Goal: Task Accomplishment & Management: Manage account settings

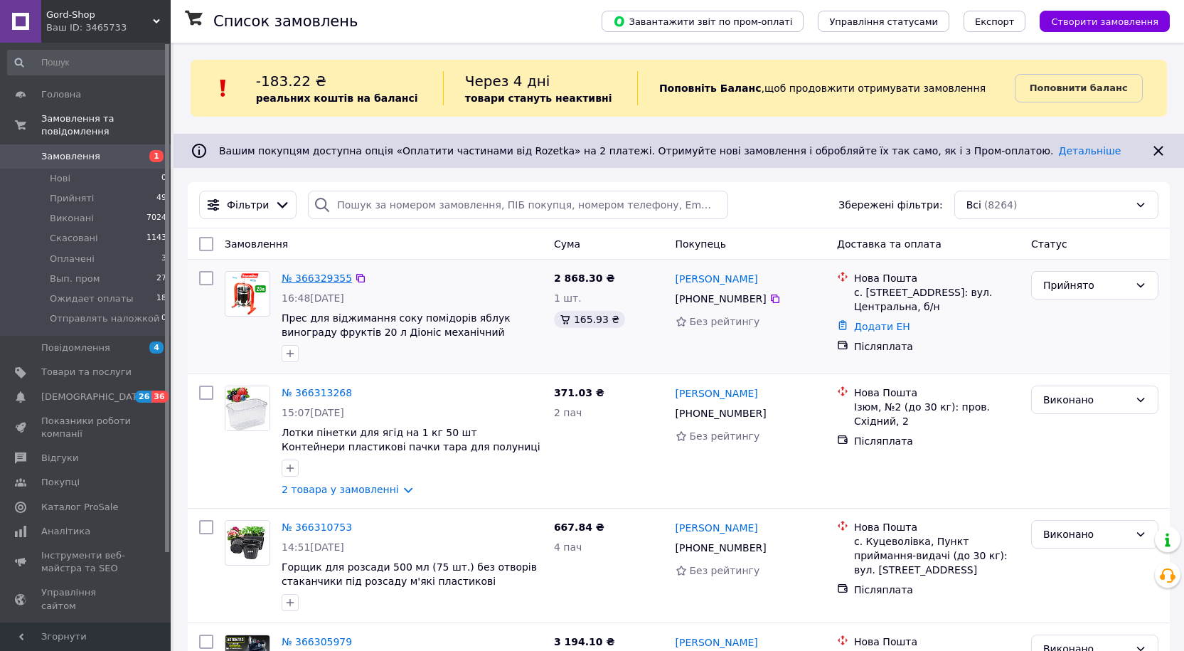
click at [327, 281] on link "№ 366329355" at bounding box center [317, 277] width 70 height 11
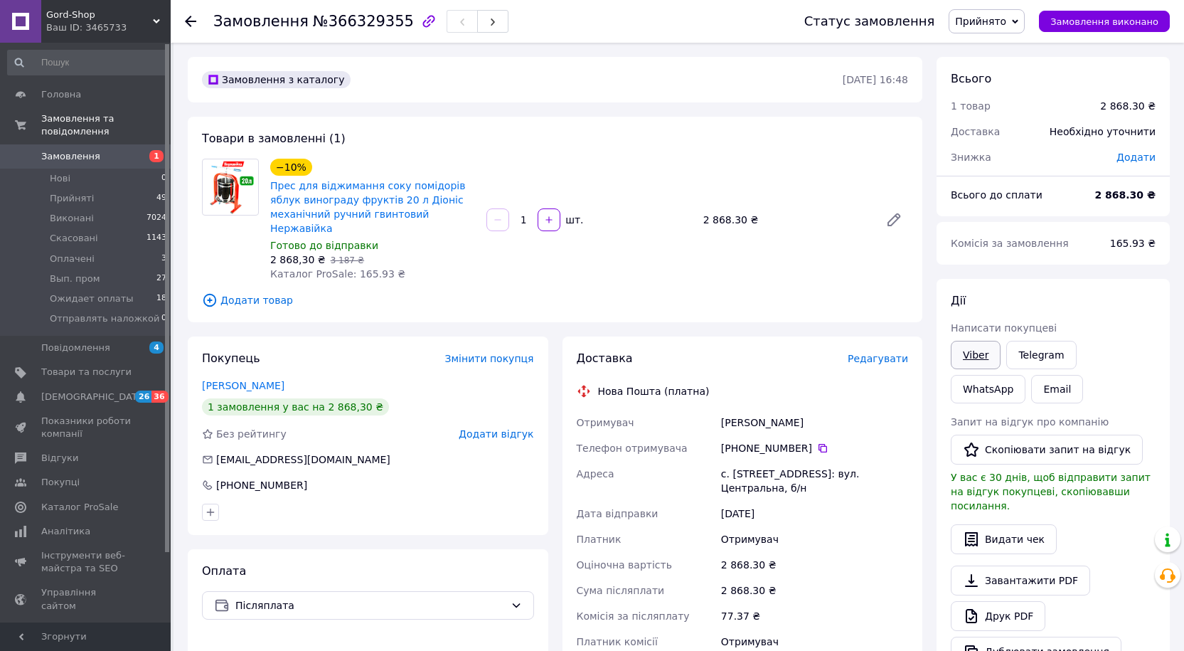
click at [977, 351] on link "Viber" at bounding box center [976, 355] width 50 height 28
click at [64, 144] on link "Замовлення 1" at bounding box center [87, 156] width 175 height 24
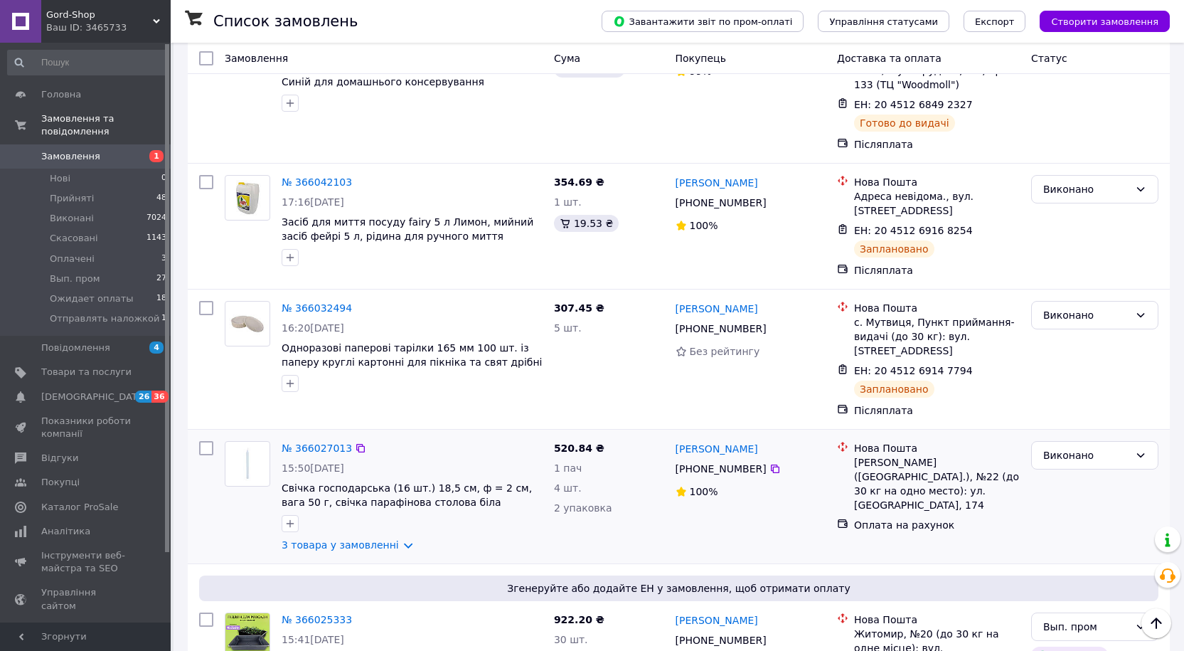
scroll to position [1849, 0]
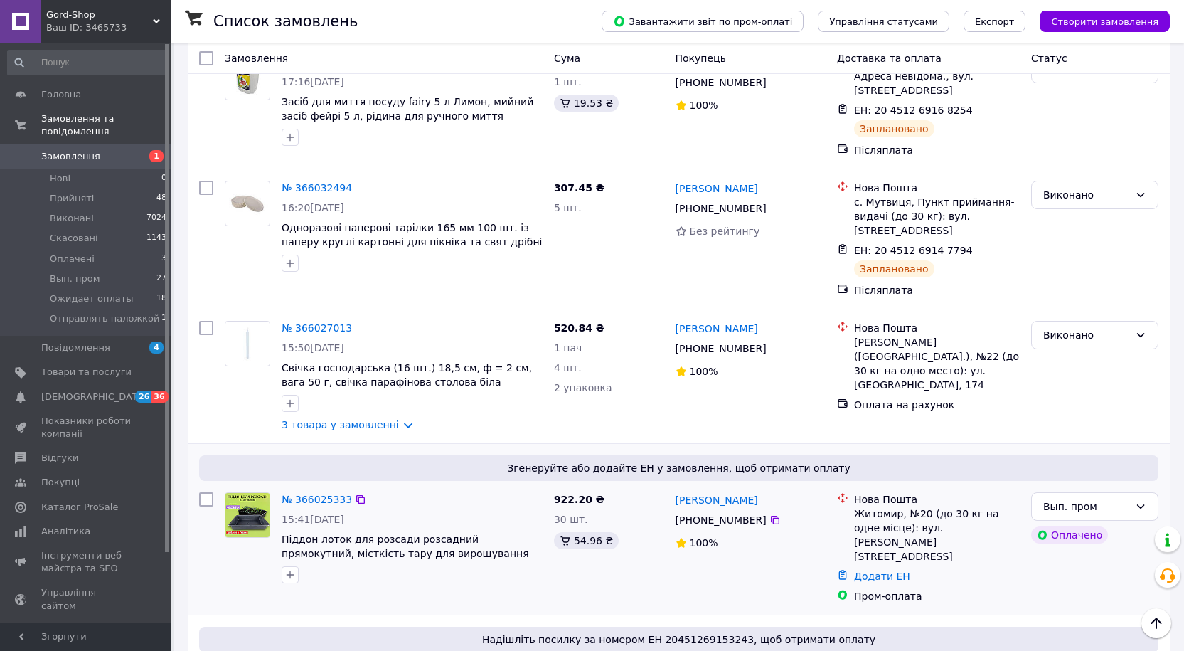
click at [877, 570] on link "Додати ЕН" at bounding box center [882, 575] width 56 height 11
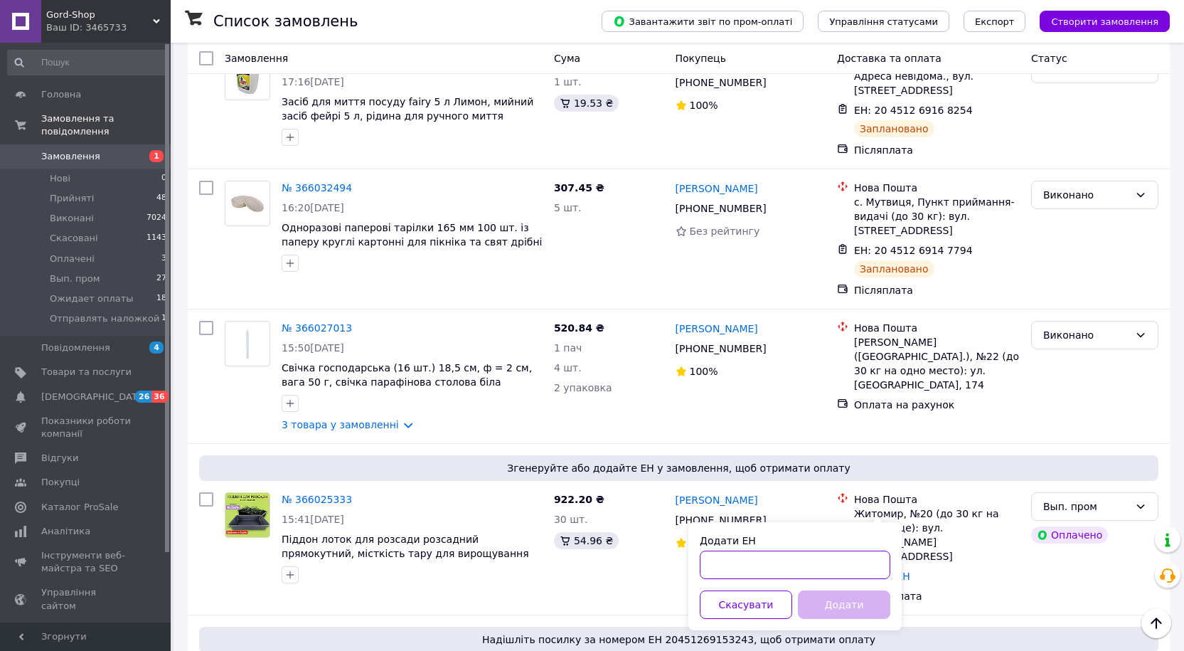
paste input "20451269182455"
type input "20451269182455"
click at [840, 609] on button "Додати" at bounding box center [844, 604] width 92 height 28
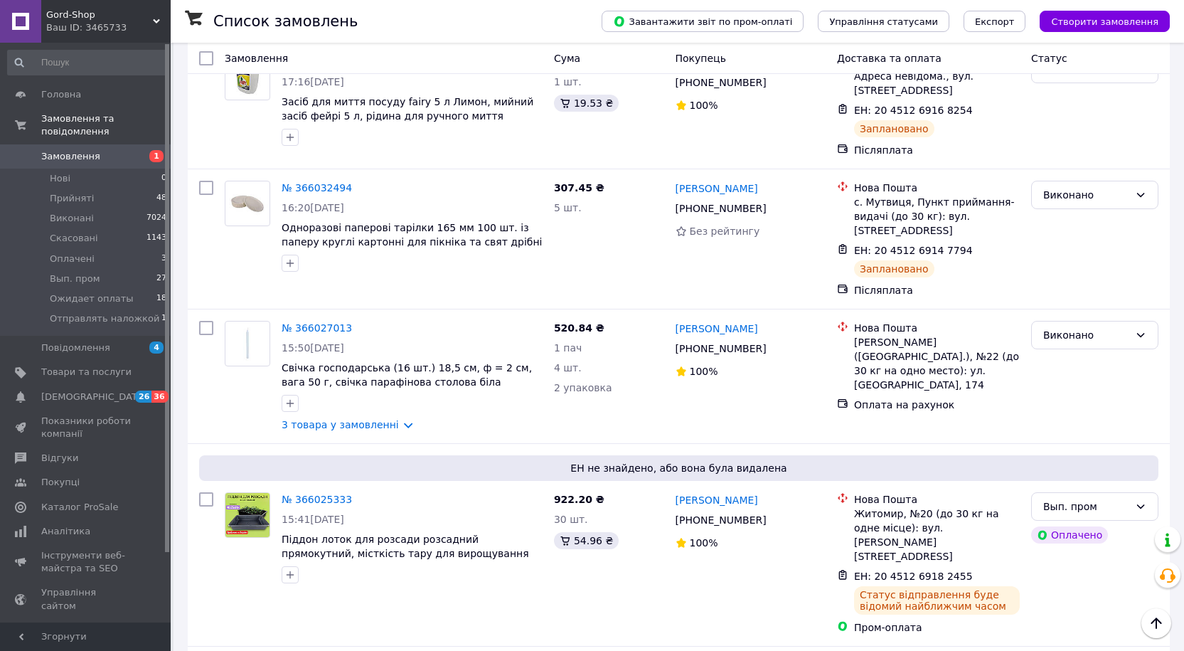
click at [111, 150] on span "Замовлення" at bounding box center [86, 156] width 90 height 13
click at [67, 172] on span "Нові" at bounding box center [60, 178] width 21 height 13
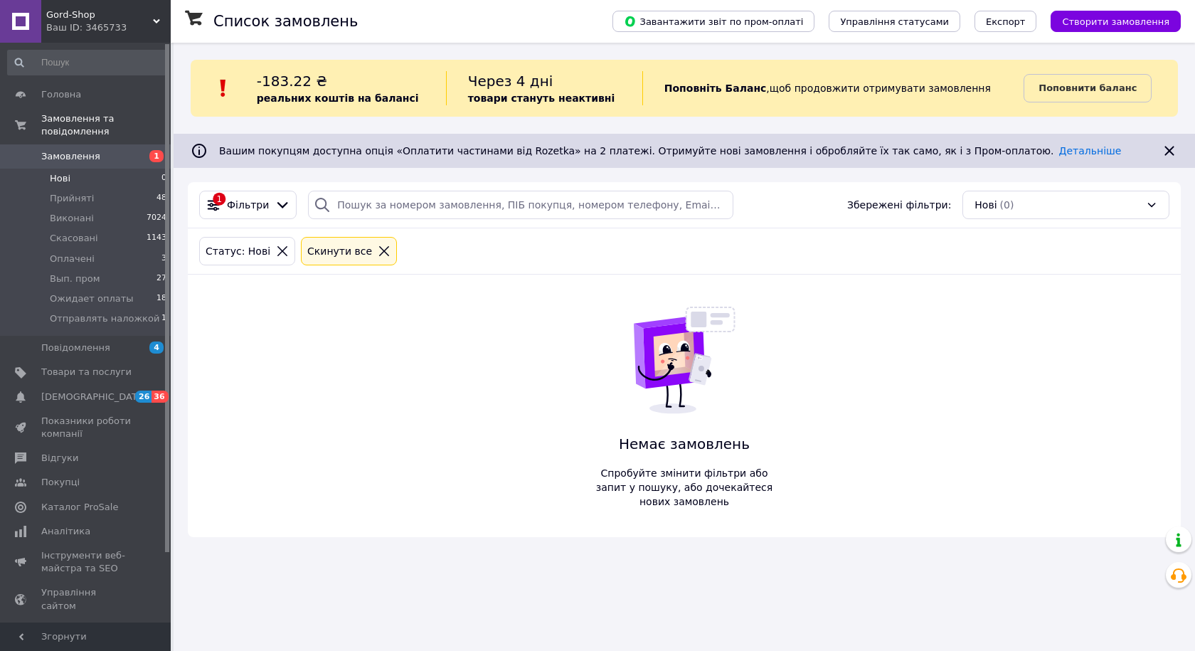
click at [92, 150] on span "Замовлення" at bounding box center [70, 156] width 59 height 13
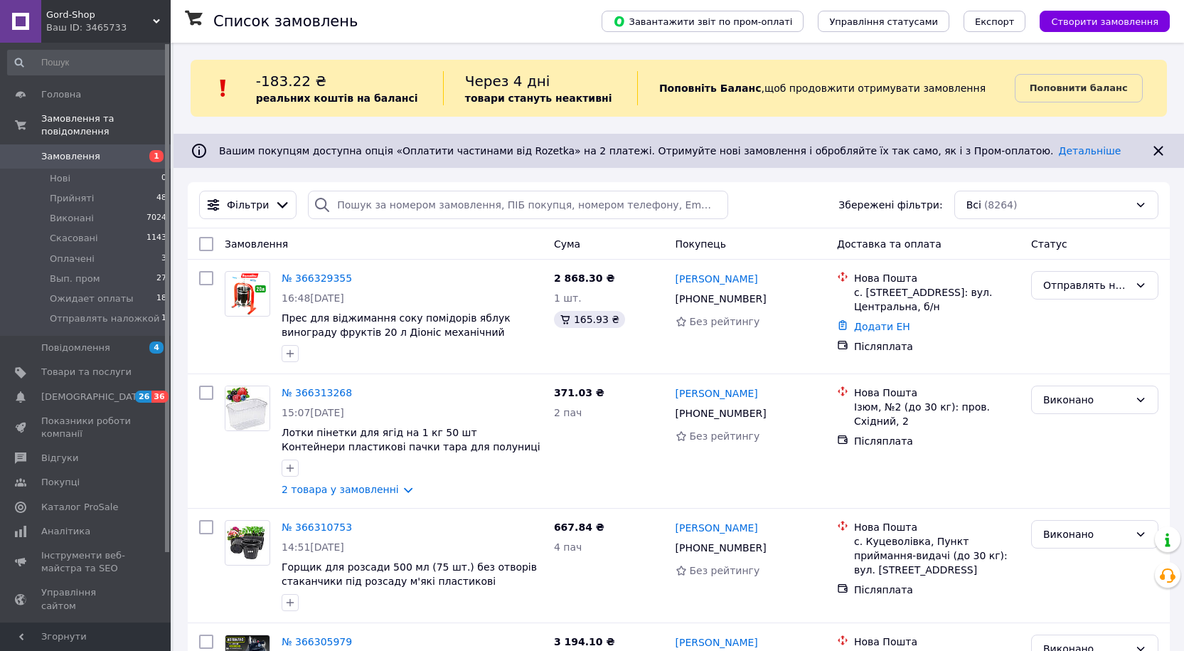
click at [75, 19] on span "Gord-Shop" at bounding box center [99, 15] width 107 height 13
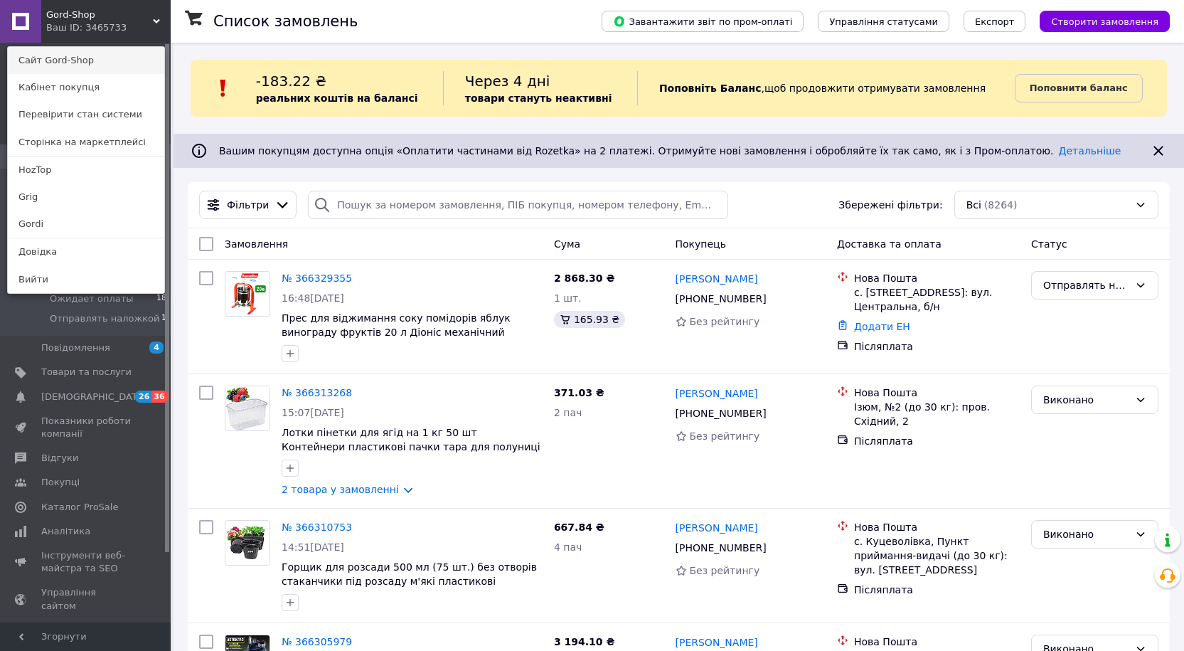
click at [59, 58] on link "Сайт Gord-Shop" at bounding box center [86, 60] width 156 height 27
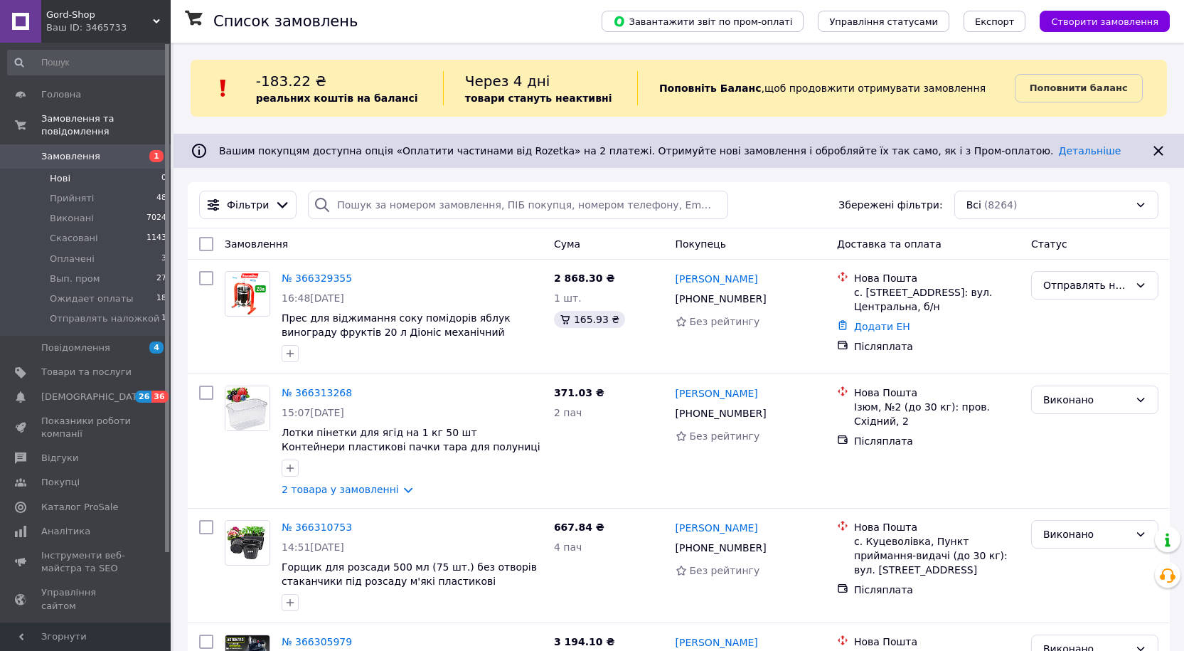
click at [67, 172] on span "Нові" at bounding box center [60, 178] width 21 height 13
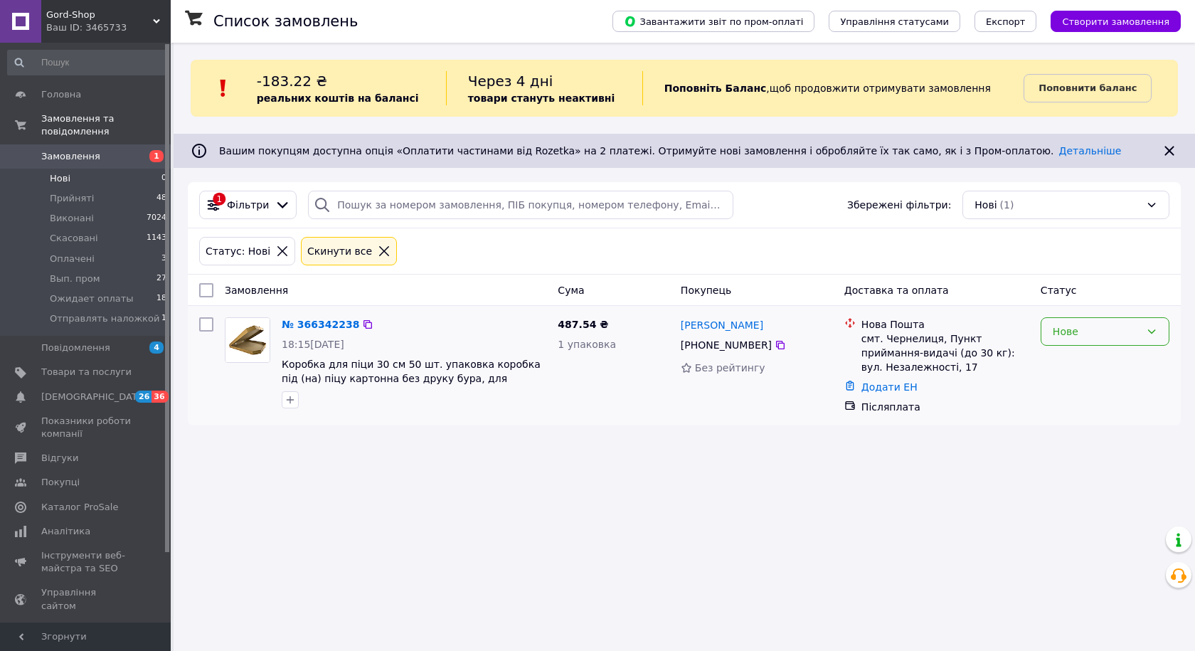
click at [1113, 341] on div "Нове" at bounding box center [1104, 331] width 129 height 28
click at [1089, 360] on li "Прийнято" at bounding box center [1104, 363] width 127 height 26
click at [1114, 240] on div "Статус: Нові Cкинути все" at bounding box center [684, 251] width 976 height 34
click at [1105, 336] on div "Нове" at bounding box center [1095, 332] width 87 height 16
click at [1067, 360] on li "Прийнято" at bounding box center [1104, 363] width 127 height 26
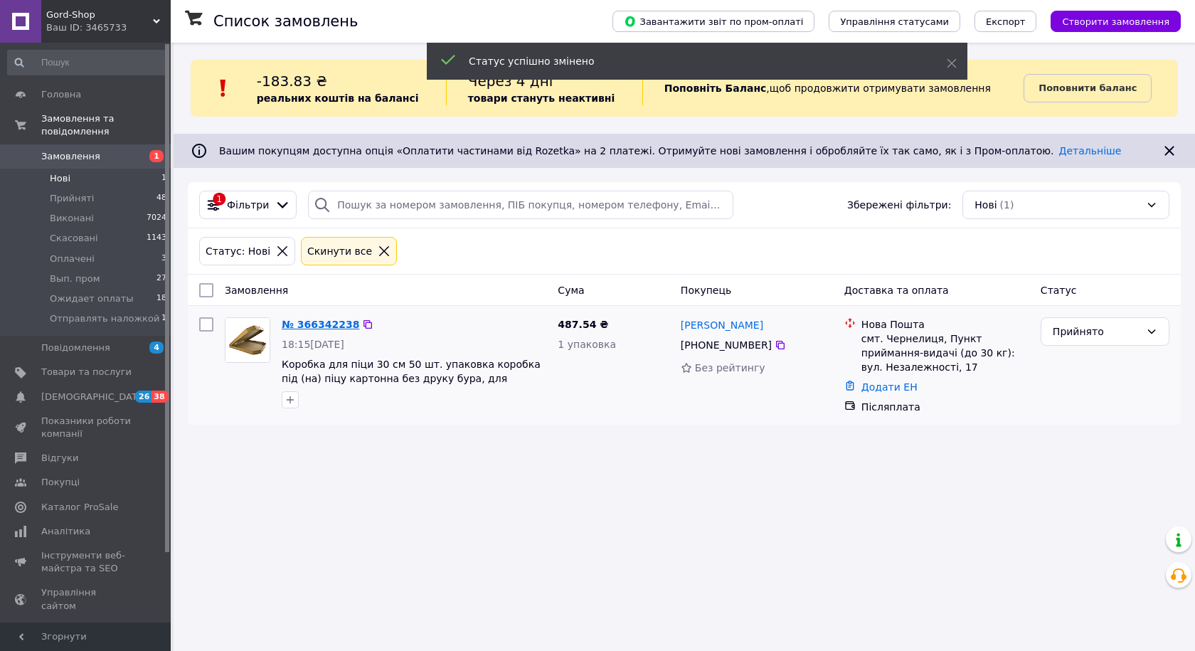
click at [333, 326] on link "№ 366342238" at bounding box center [321, 324] width 78 height 11
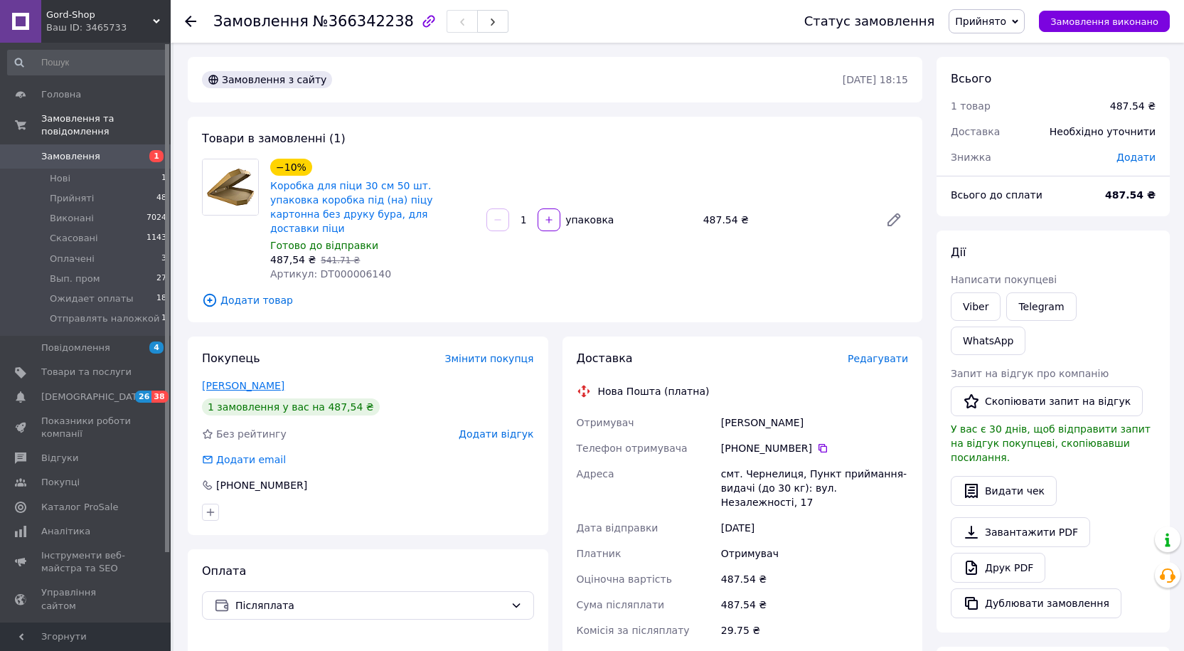
click at [249, 380] on link "Дзидза Тетяна" at bounding box center [243, 385] width 82 height 11
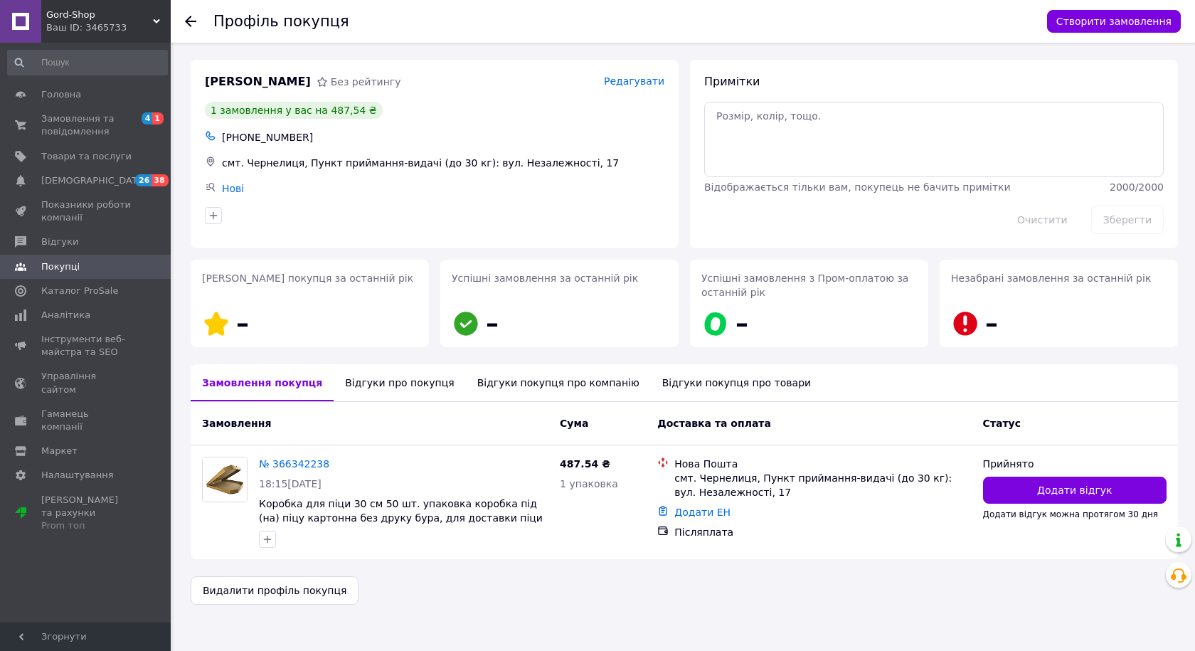
click at [384, 383] on div "Відгуки про покупця" at bounding box center [399, 382] width 132 height 37
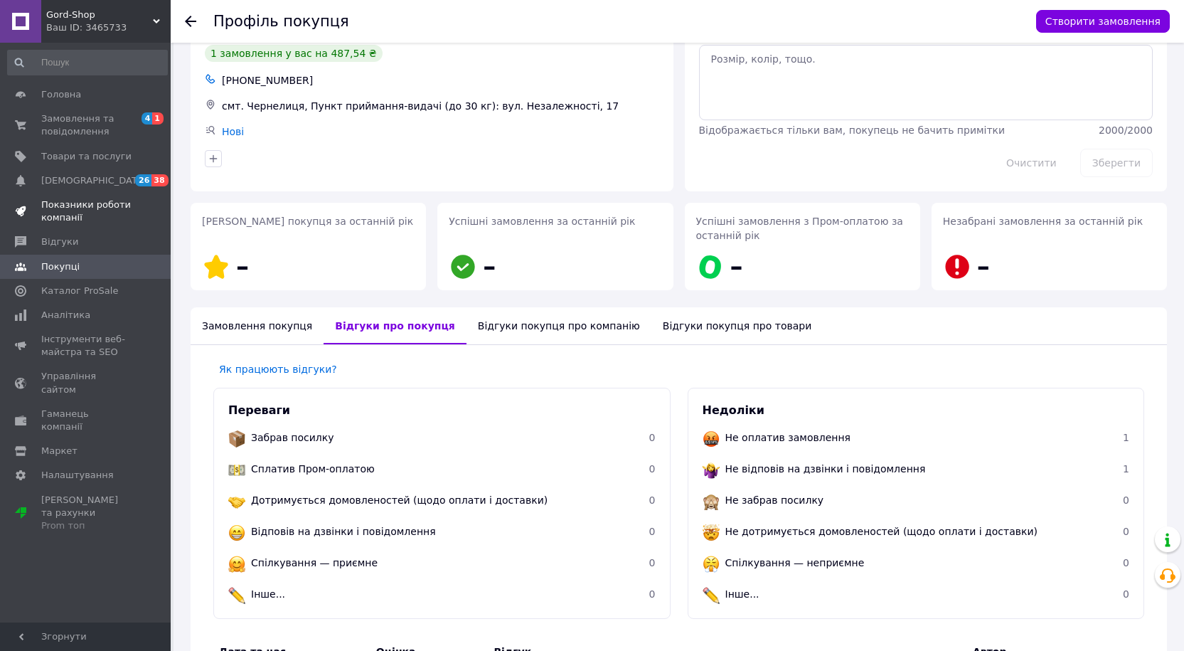
scroll to position [54, 0]
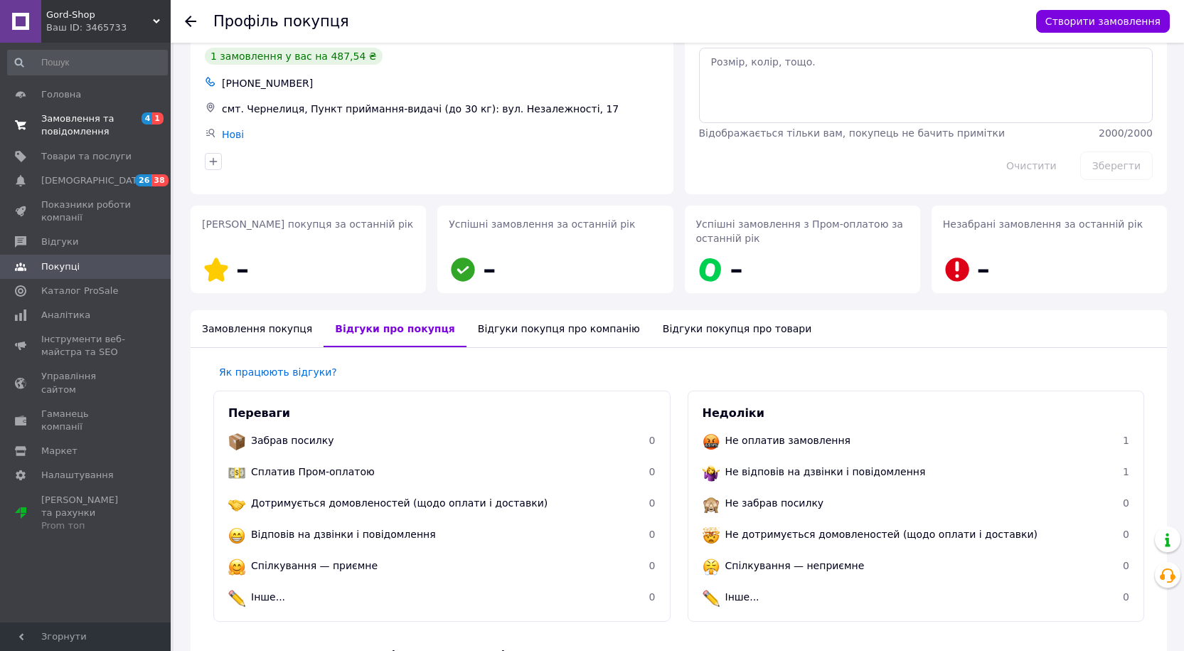
click at [76, 137] on span "Замовлення та повідомлення" at bounding box center [86, 125] width 90 height 26
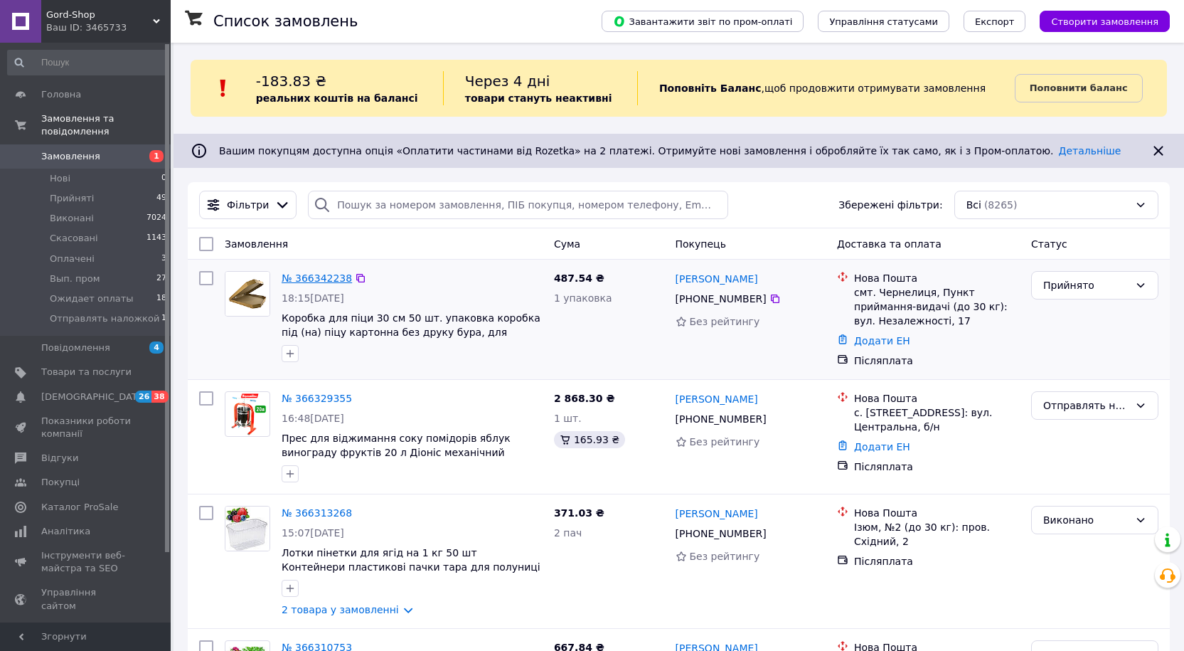
click at [319, 274] on link "№ 366342238" at bounding box center [317, 277] width 70 height 11
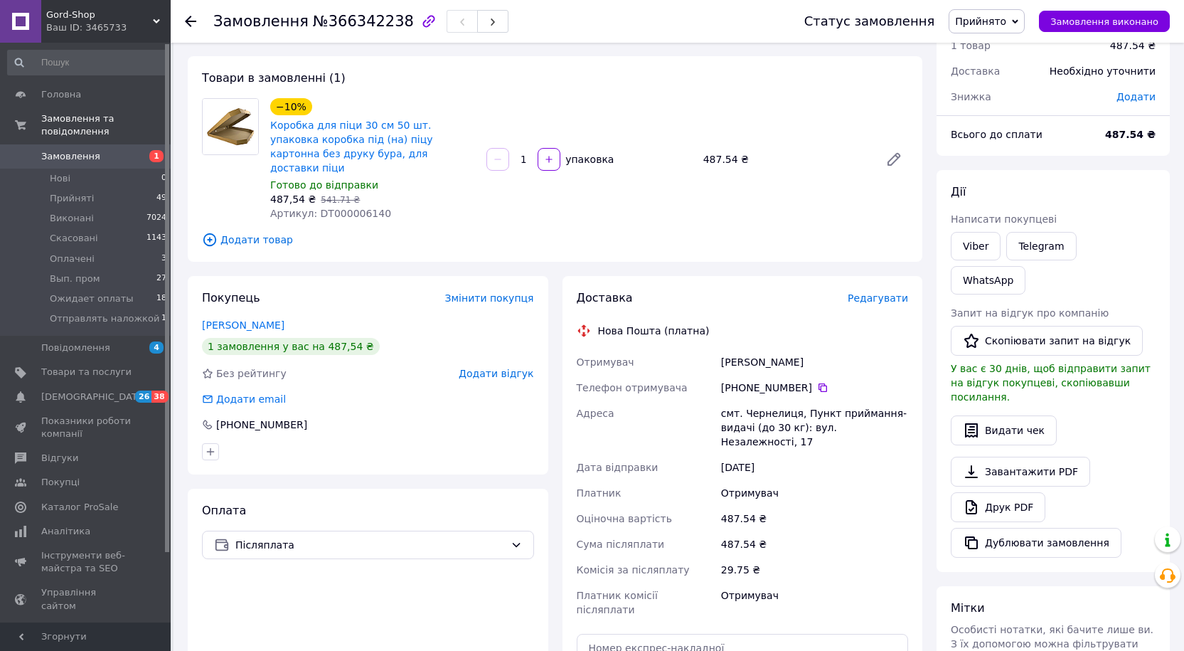
scroll to position [142, 0]
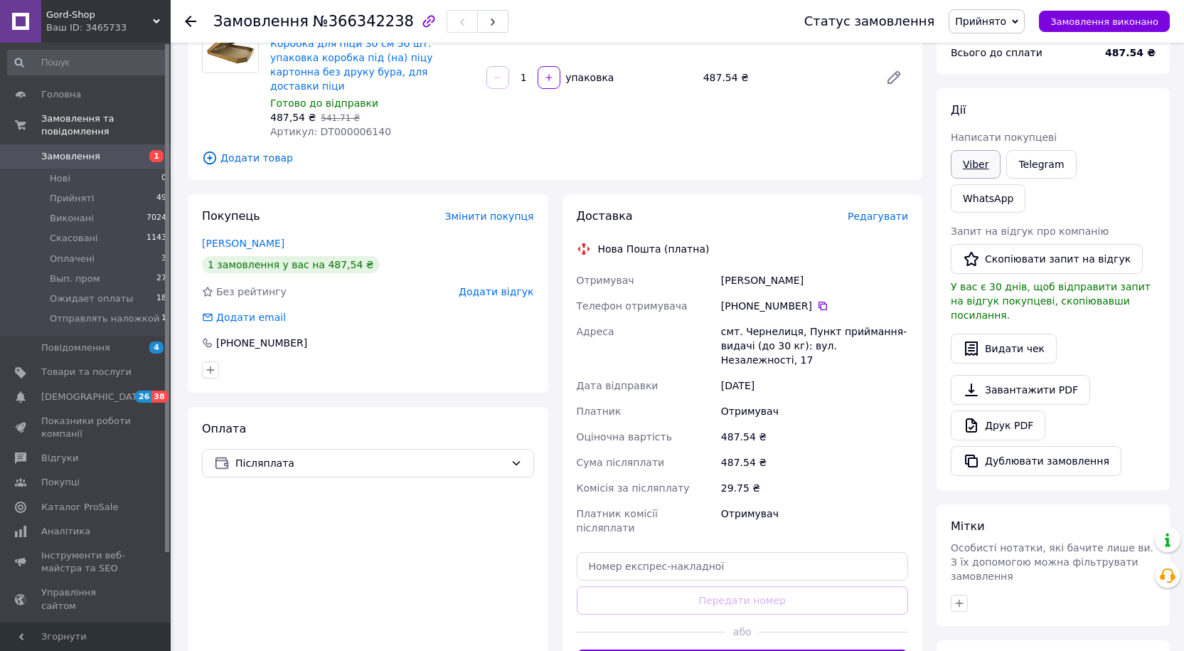
click at [978, 157] on link "Viber" at bounding box center [976, 164] width 50 height 28
click at [1040, 168] on link "Telegram" at bounding box center [1041, 164] width 70 height 28
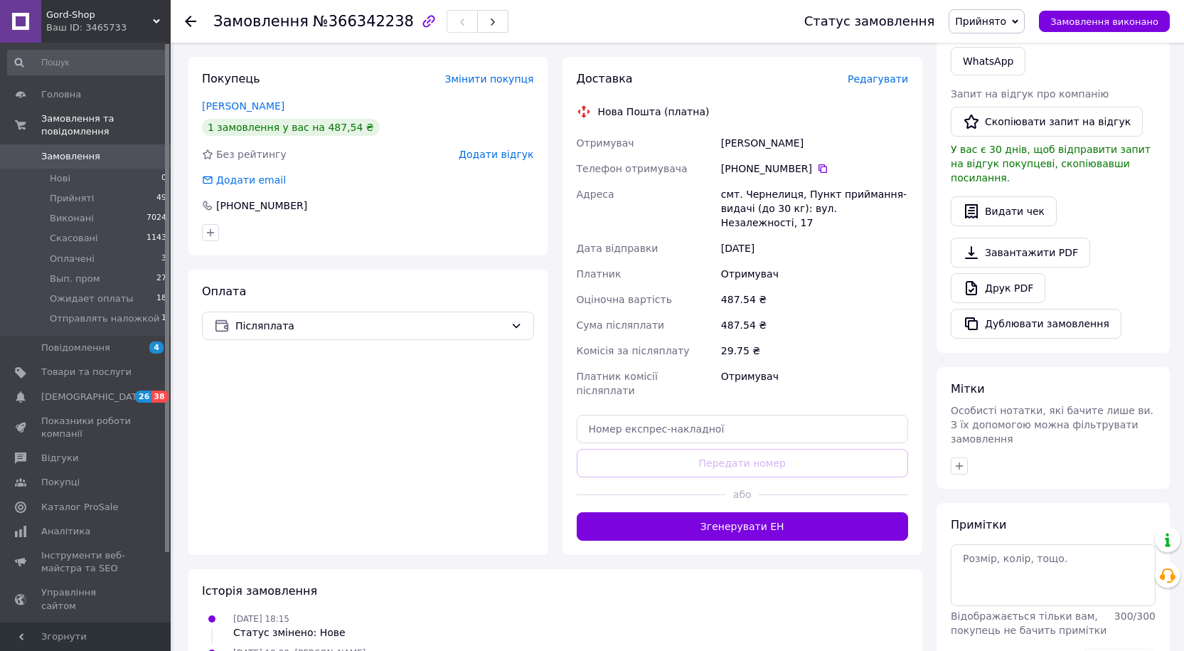
scroll to position [284, 0]
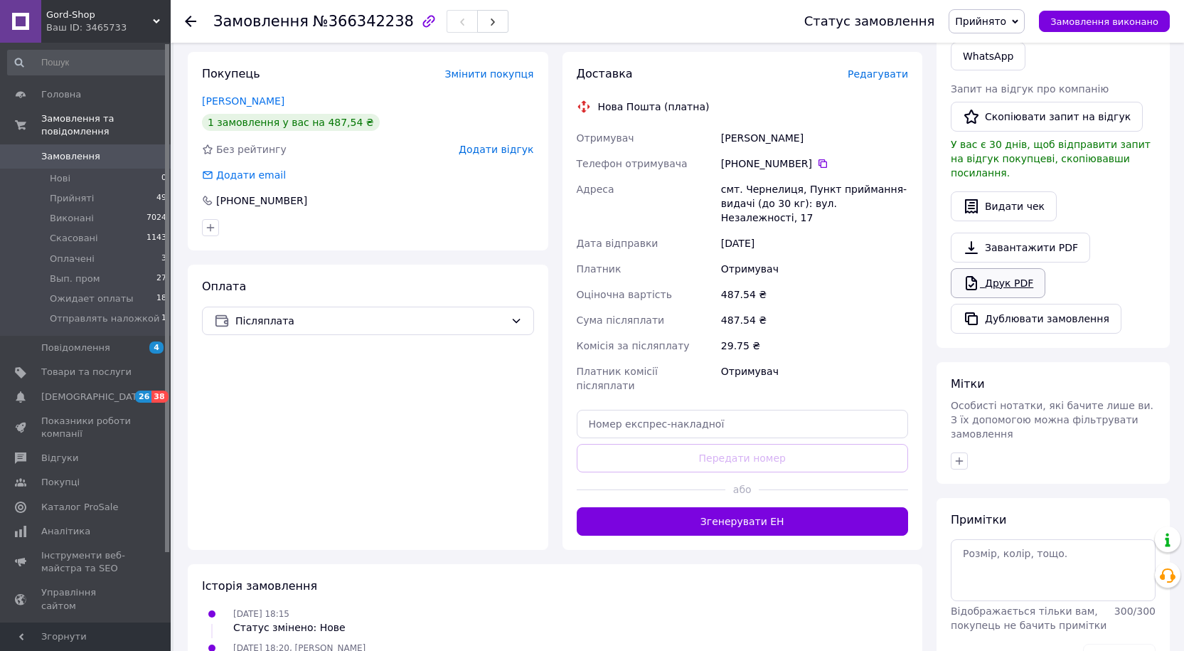
click at [1012, 268] on link "Друк PDF" at bounding box center [998, 283] width 95 height 30
click at [1006, 18] on span "Прийнято" at bounding box center [980, 21] width 51 height 11
click at [995, 154] on li "Отправлять наложкой" at bounding box center [1011, 156] width 124 height 21
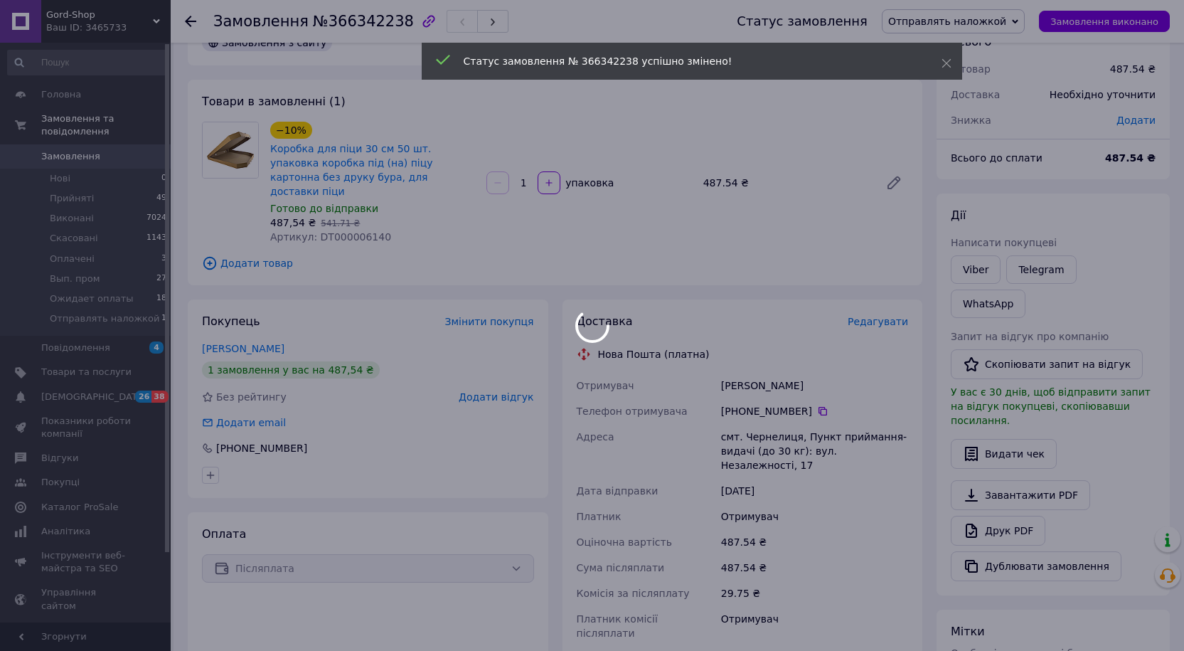
scroll to position [0, 0]
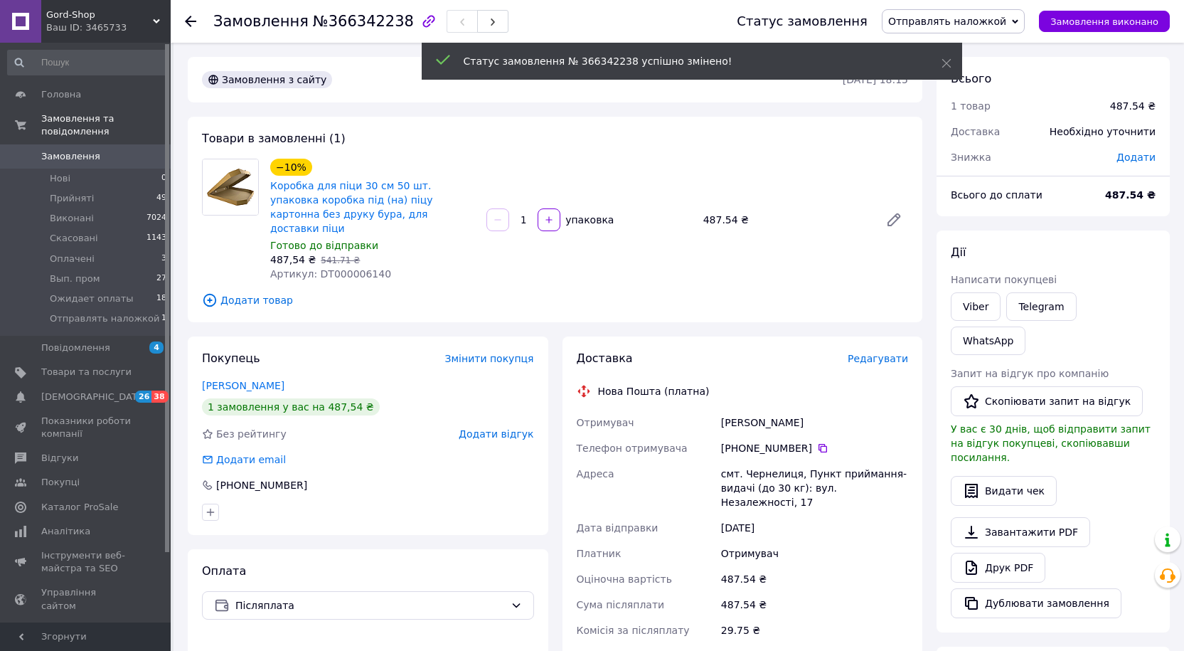
click at [86, 150] on span "Замовлення" at bounding box center [70, 156] width 59 height 13
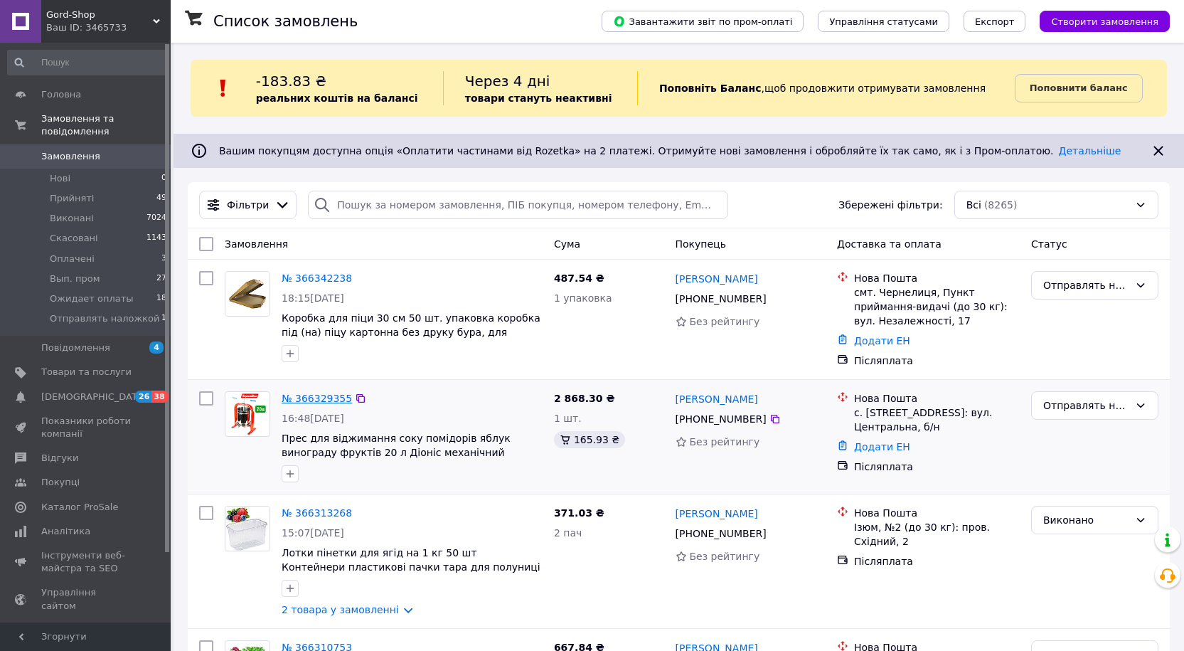
click at [323, 400] on link "№ 366329355" at bounding box center [317, 397] width 70 height 11
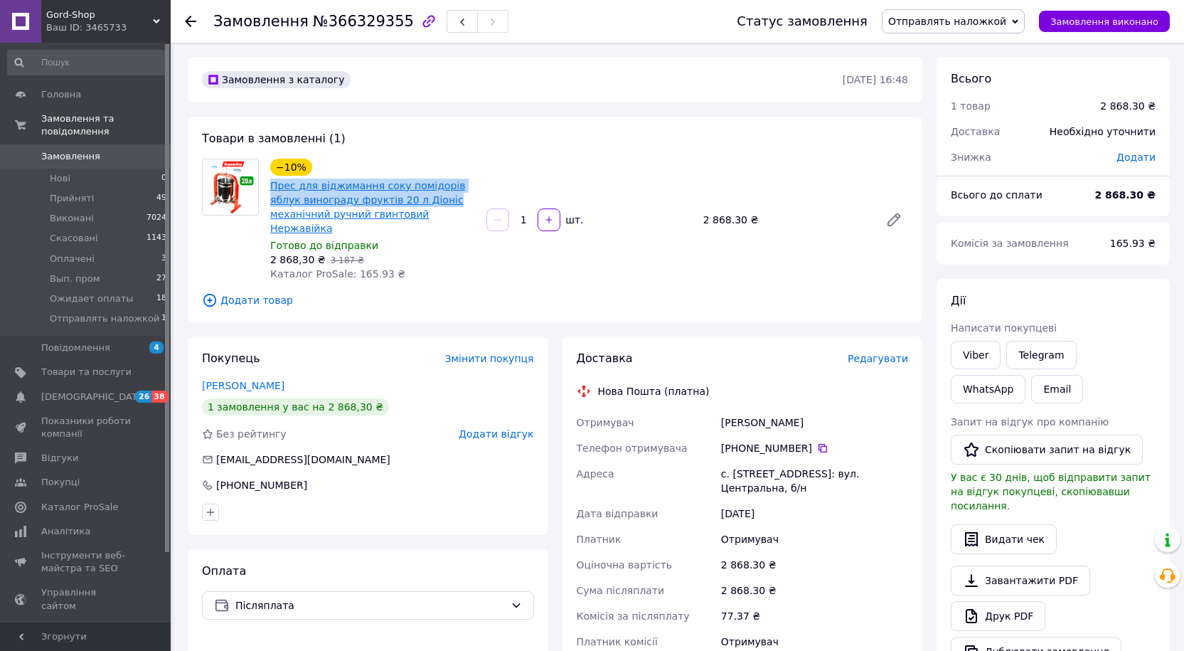
drag, startPoint x: 269, startPoint y: 186, endPoint x: 408, endPoint y: 203, distance: 139.7
click at [408, 203] on div "Прес для віджимання соку помідорів яблук винограду фруктів 20 л Діоніс механічн…" at bounding box center [373, 207] width 208 height 60
copy link "Прес для віджимання соку помідорів яблук винограду фруктів 20 л Діоніс"
drag, startPoint x: 720, startPoint y: 408, endPoint x: 860, endPoint y: 476, distance: 155.8
click at [860, 476] on div "Отримувач Митрюк Ольга Телефон отримувача +380 93 723 66 67   Адреса с. Косівсь…" at bounding box center [743, 539] width 338 height 259
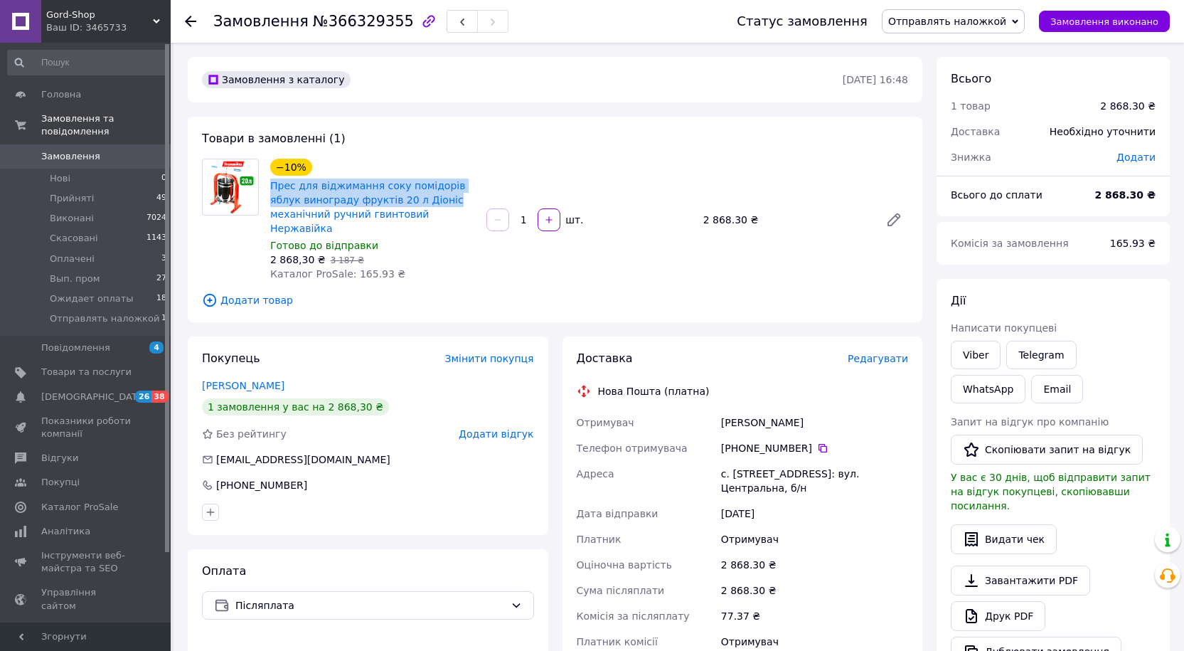
copy div "Митрюк Ольга Телефон отримувача +380 93 723 66 67   Адреса с. Косівська Поляна,…"
click at [802, 410] on div "Митрюк Ольга" at bounding box center [814, 423] width 193 height 26
drag, startPoint x: 796, startPoint y: 407, endPoint x: 724, endPoint y: 412, distance: 72.0
click at [724, 412] on div "Митрюк Ольга" at bounding box center [814, 423] width 193 height 26
copy div "Митрюк Ольга"
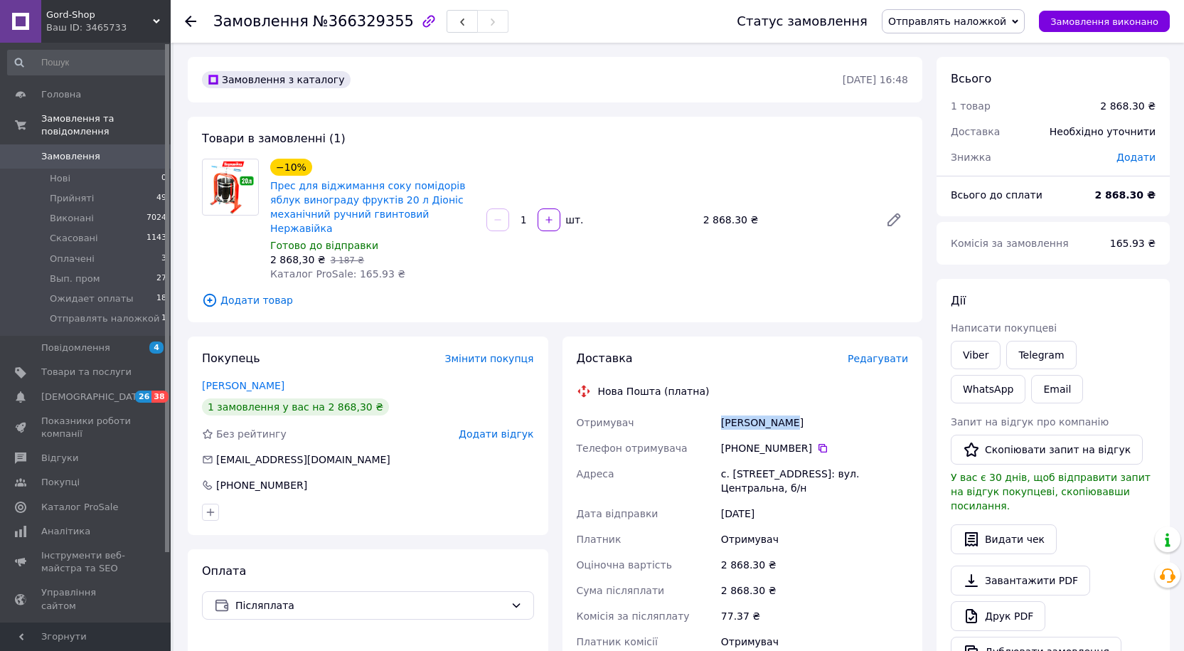
click at [1005, 23] on span "Отправлять наложкой" at bounding box center [947, 21] width 118 height 11
click at [959, 68] on li "Виконано" at bounding box center [952, 70] width 141 height 21
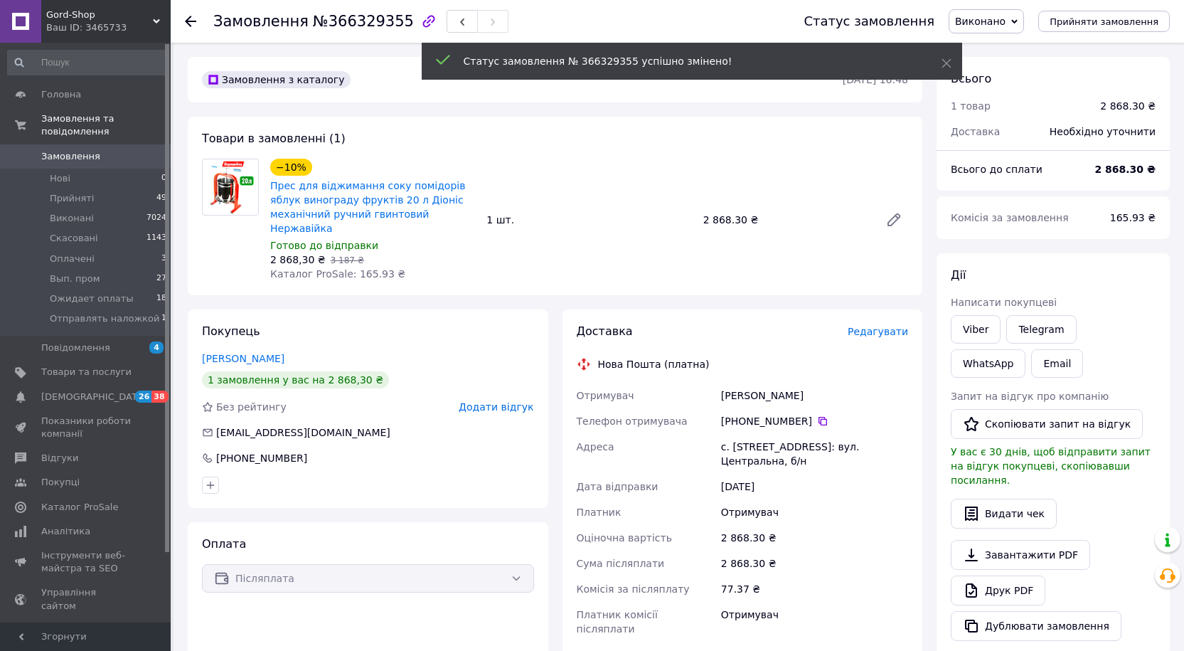
click at [85, 150] on span "Замовлення" at bounding box center [70, 156] width 59 height 13
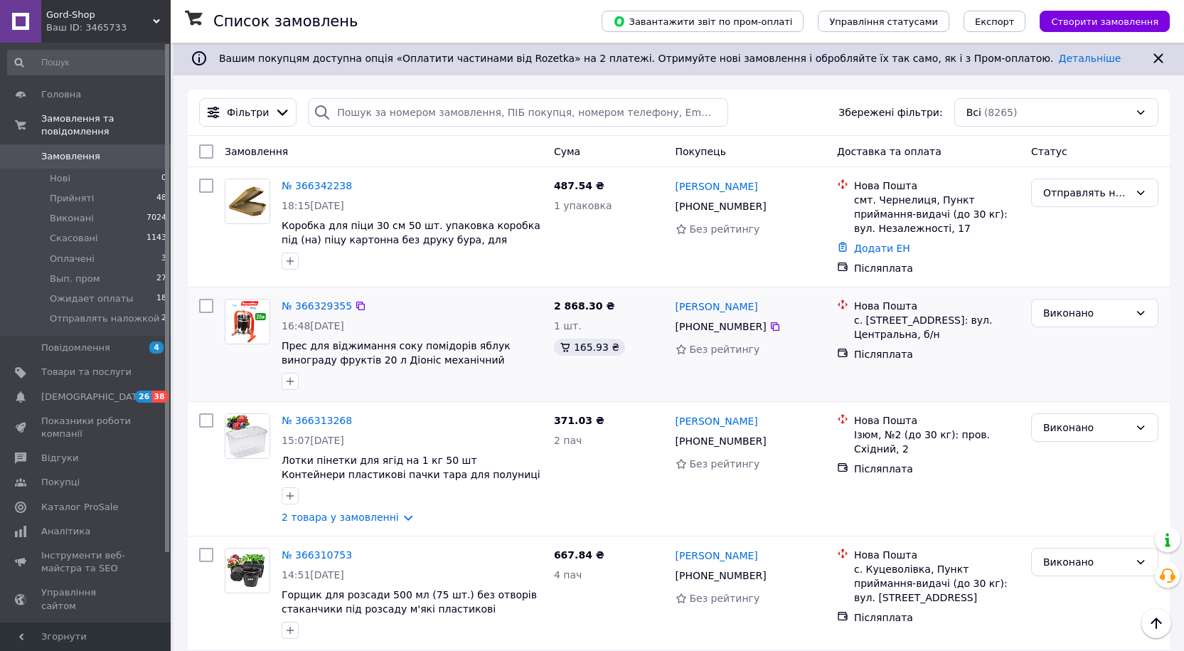
scroll to position [71, 0]
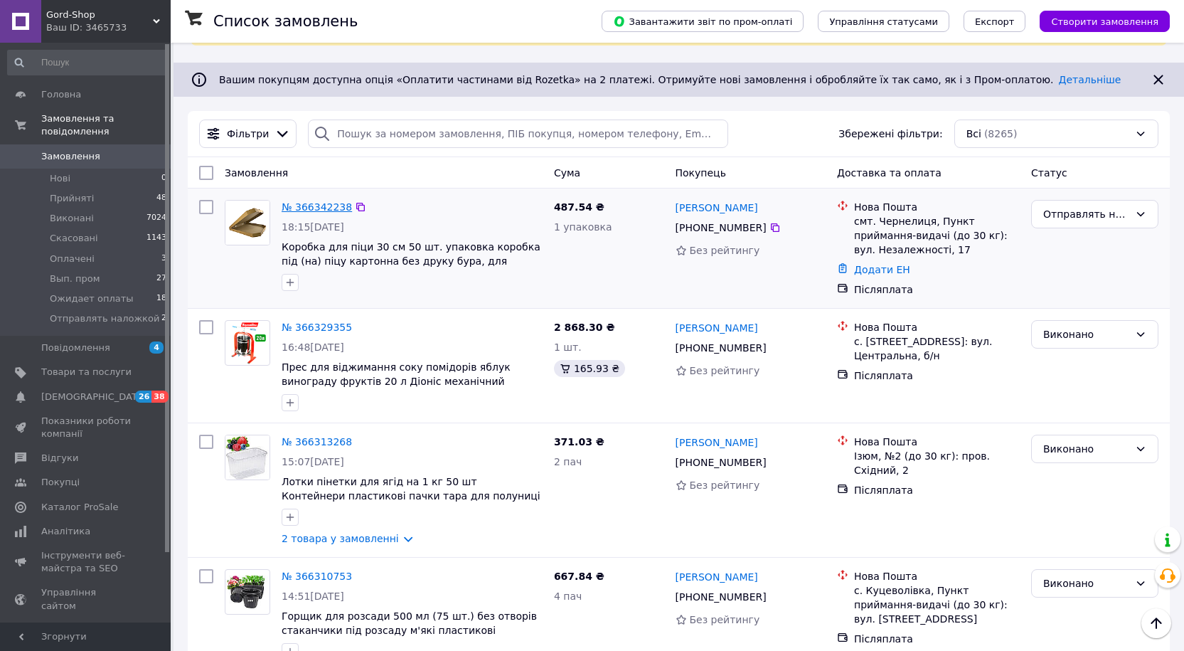
click at [320, 208] on link "№ 366342238" at bounding box center [317, 206] width 70 height 11
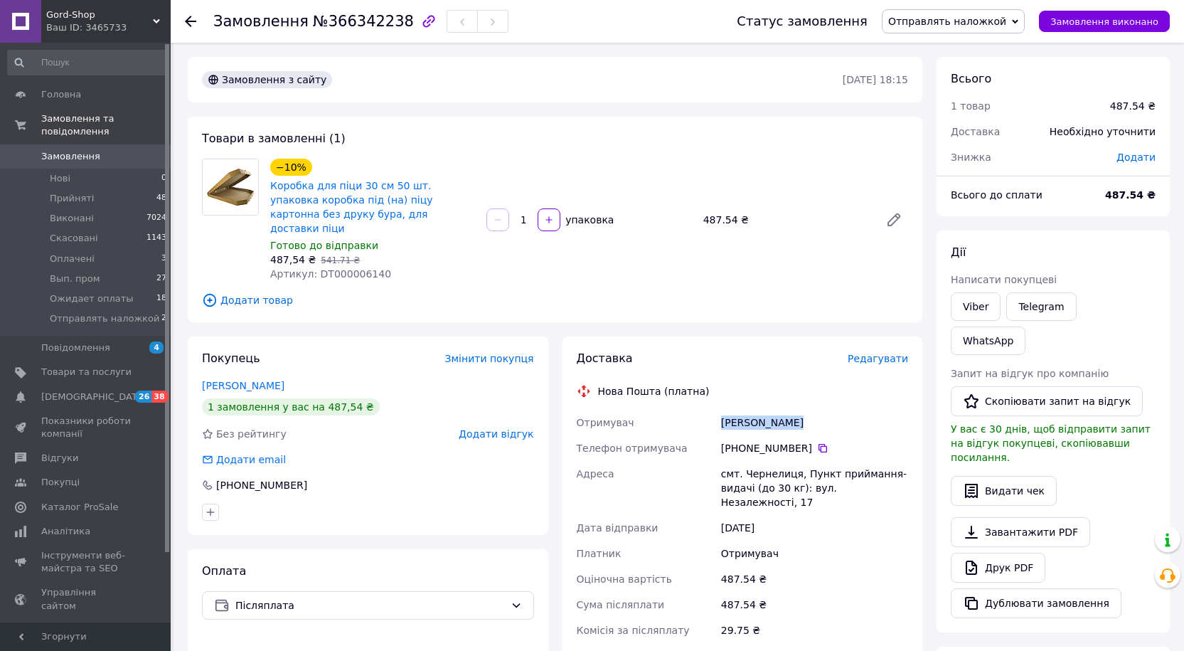
drag, startPoint x: 794, startPoint y: 407, endPoint x: 721, endPoint y: 410, distance: 73.3
click at [721, 410] on div "Дзидза Тетяна" at bounding box center [814, 423] width 193 height 26
copy div "Дзидза Тетяна"
click at [974, 29] on span "Отправлять наложкой" at bounding box center [953, 21] width 143 height 24
click at [946, 66] on li "Виконано" at bounding box center [952, 70] width 141 height 21
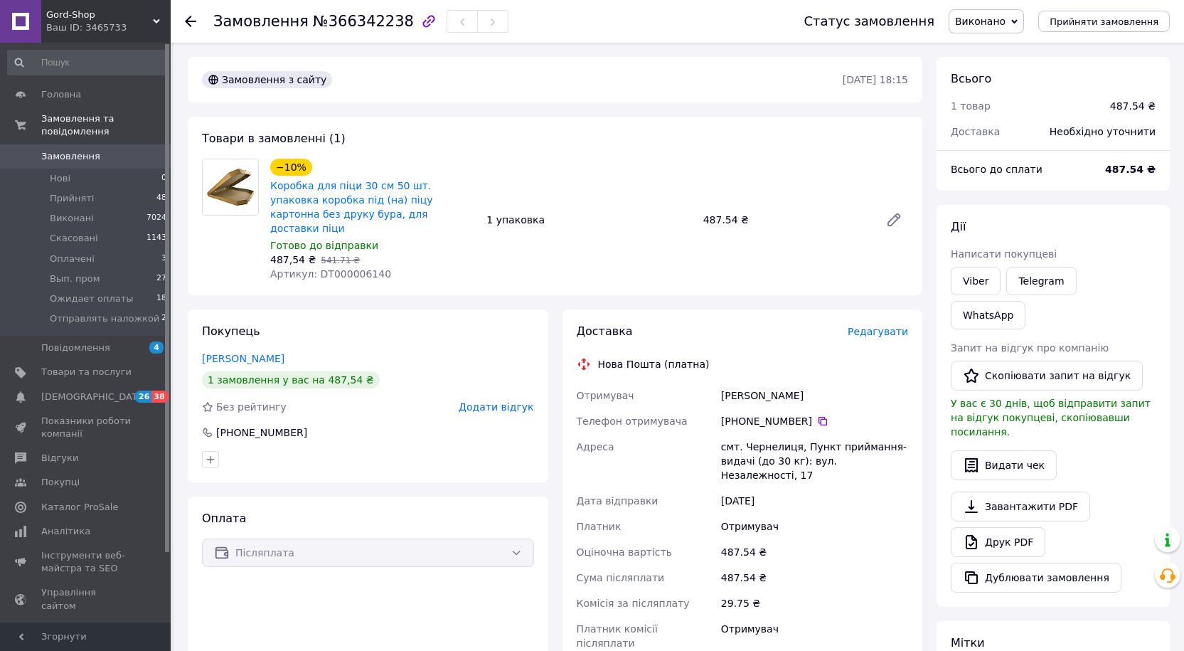
click at [84, 150] on span "Замовлення" at bounding box center [70, 156] width 59 height 13
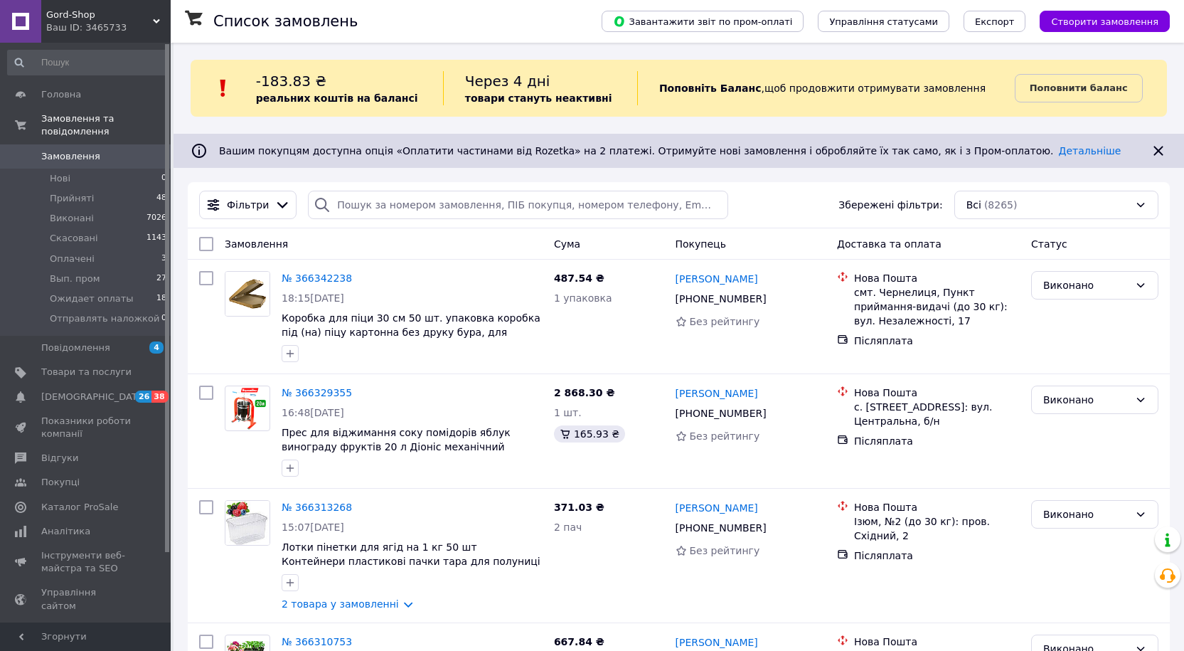
click at [75, 18] on span "Gord-Shop" at bounding box center [99, 15] width 107 height 13
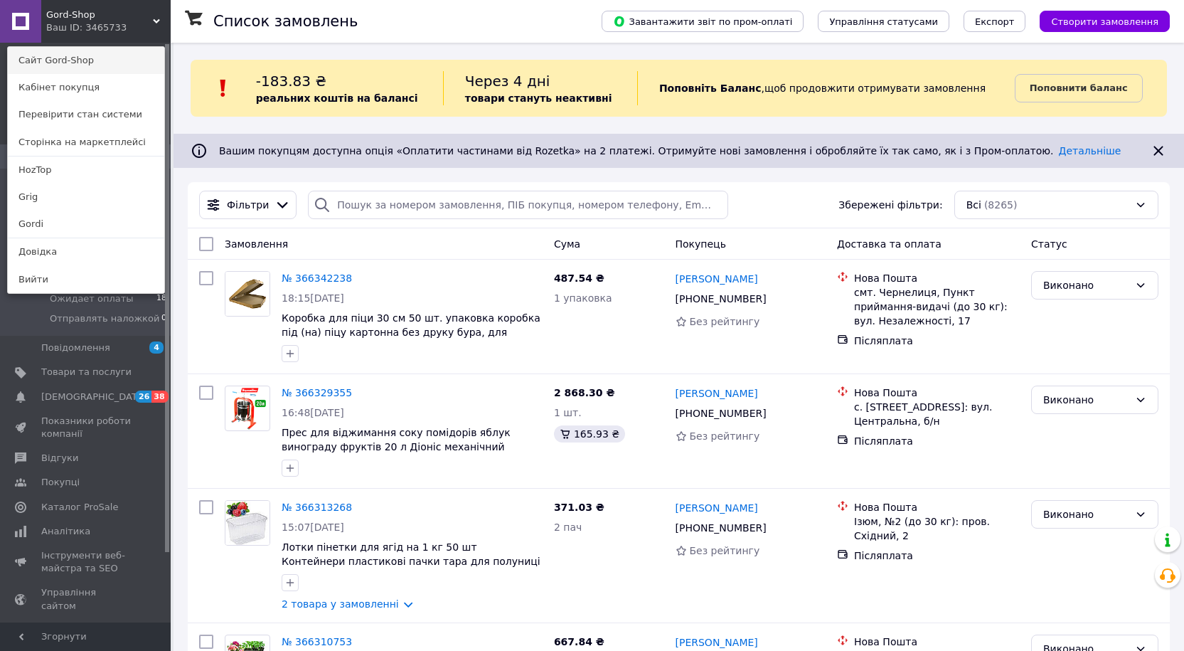
click at [73, 51] on link "Сайт Gord-Shop" at bounding box center [86, 60] width 156 height 27
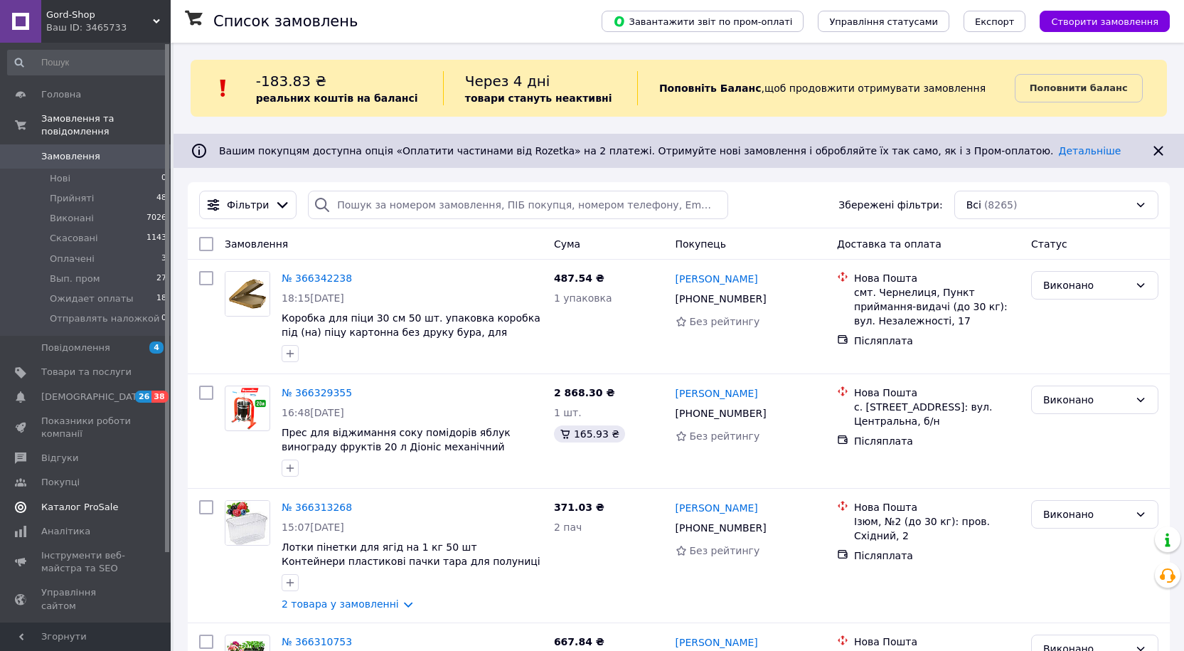
click at [83, 495] on link "Каталог ProSale" at bounding box center [87, 507] width 175 height 24
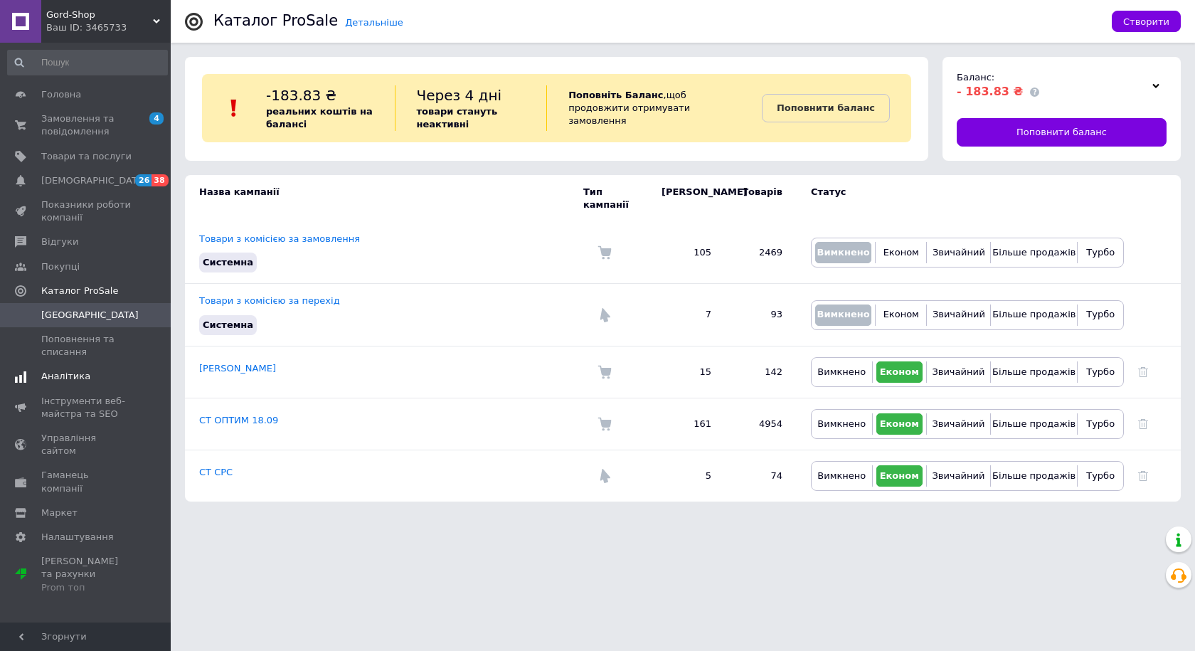
click at [71, 378] on span "Аналітика" at bounding box center [65, 376] width 49 height 13
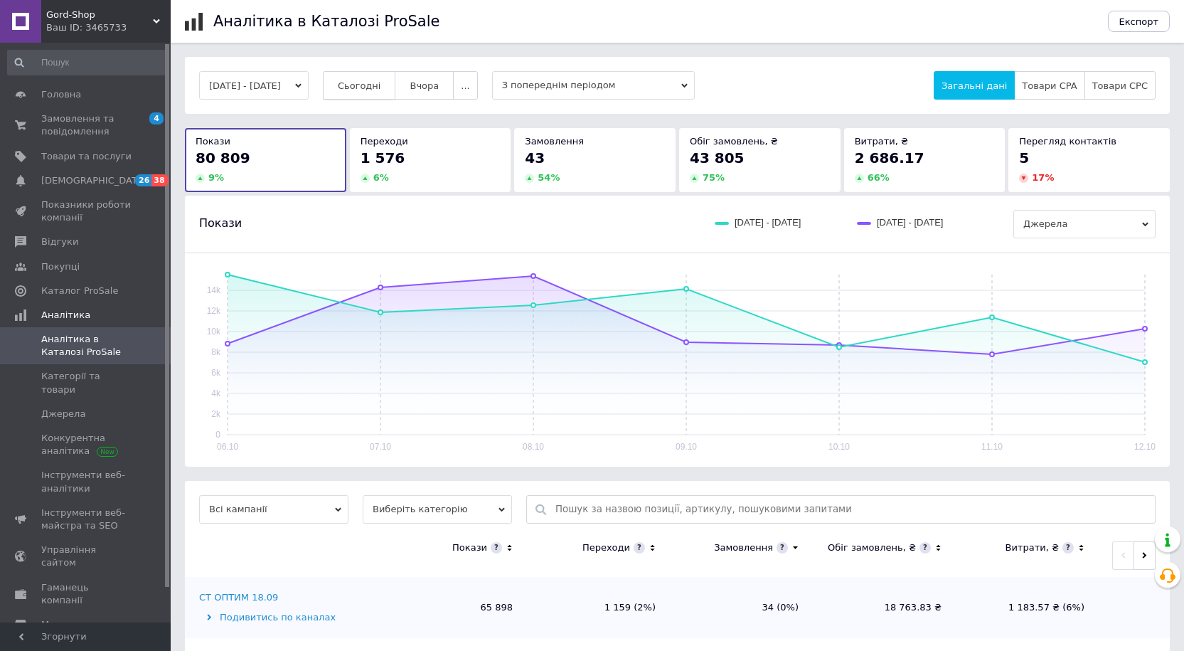
click at [374, 90] on span "Сьогодні" at bounding box center [359, 85] width 43 height 11
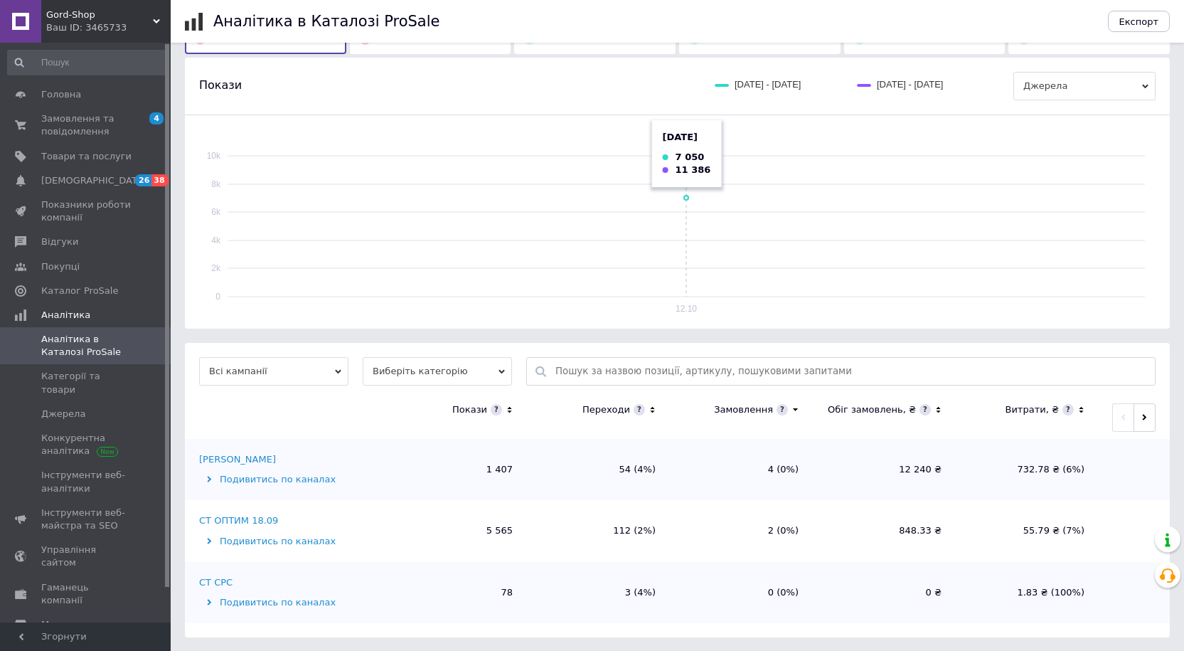
scroll to position [139, 0]
click at [245, 517] on div "СТ ОПТИМ 18.09" at bounding box center [238, 519] width 79 height 13
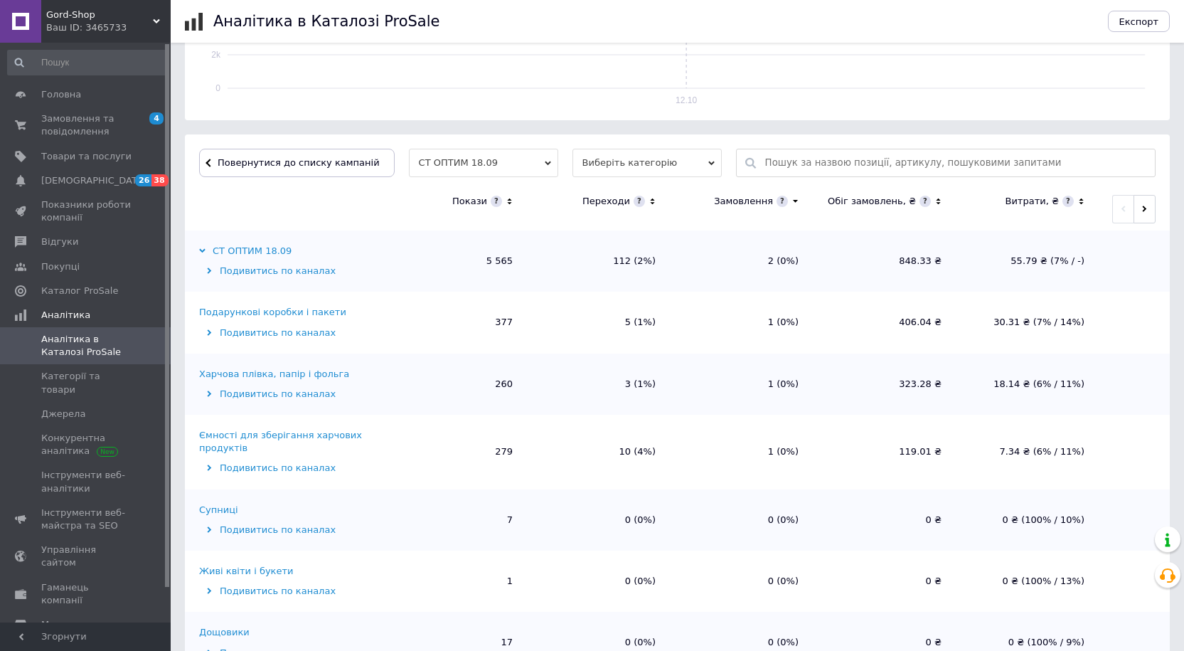
scroll to position [356, 0]
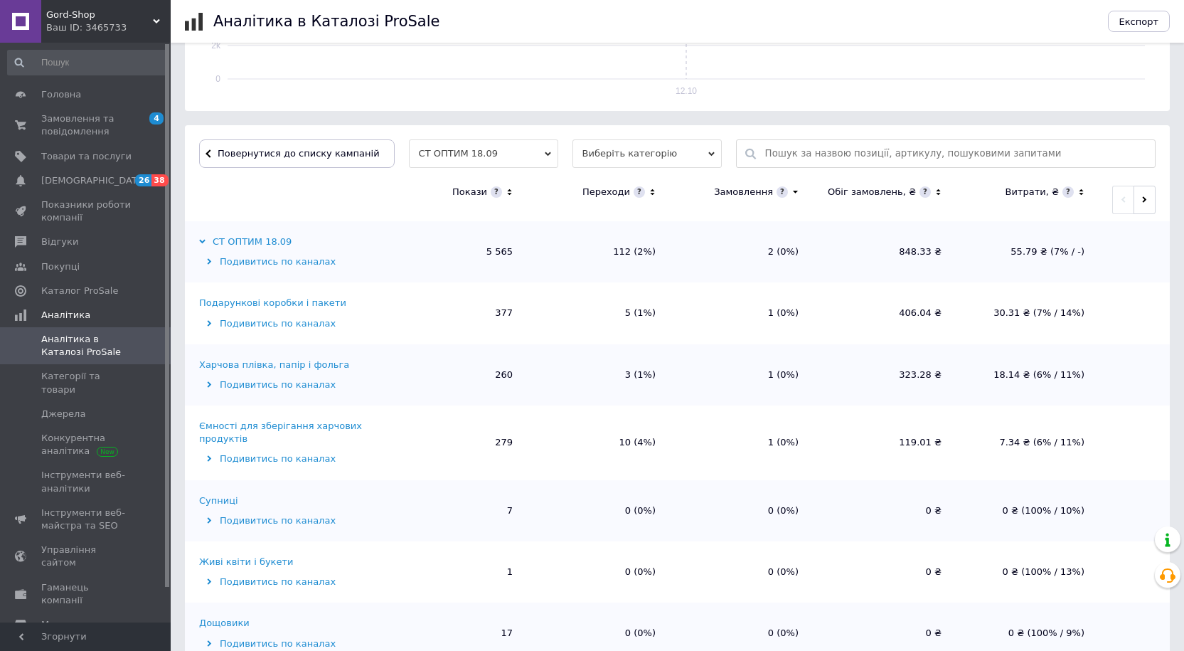
click at [508, 191] on icon at bounding box center [509, 192] width 4 height 6
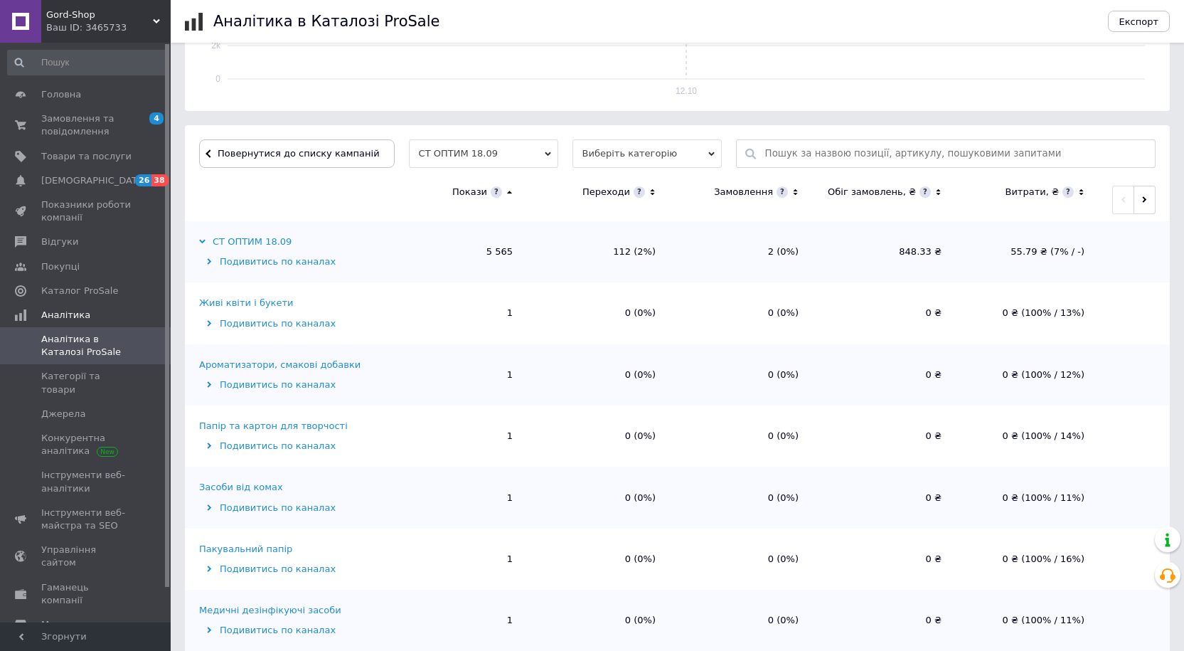
click at [508, 191] on icon at bounding box center [509, 192] width 9 height 12
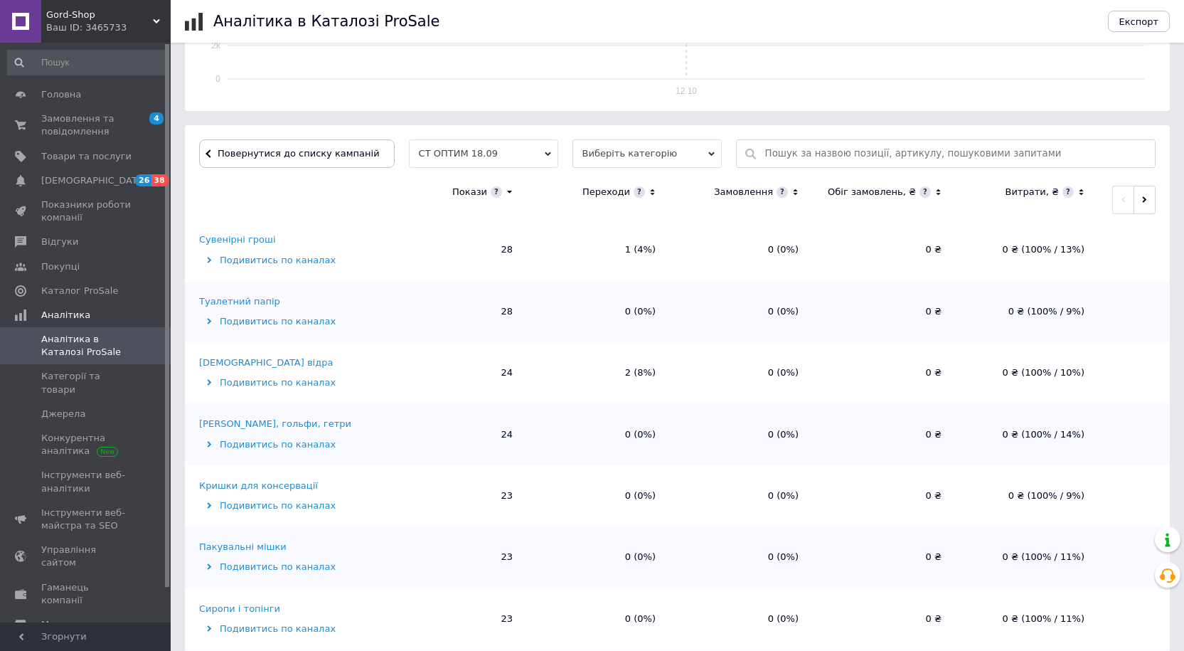
scroll to position [1991, 0]
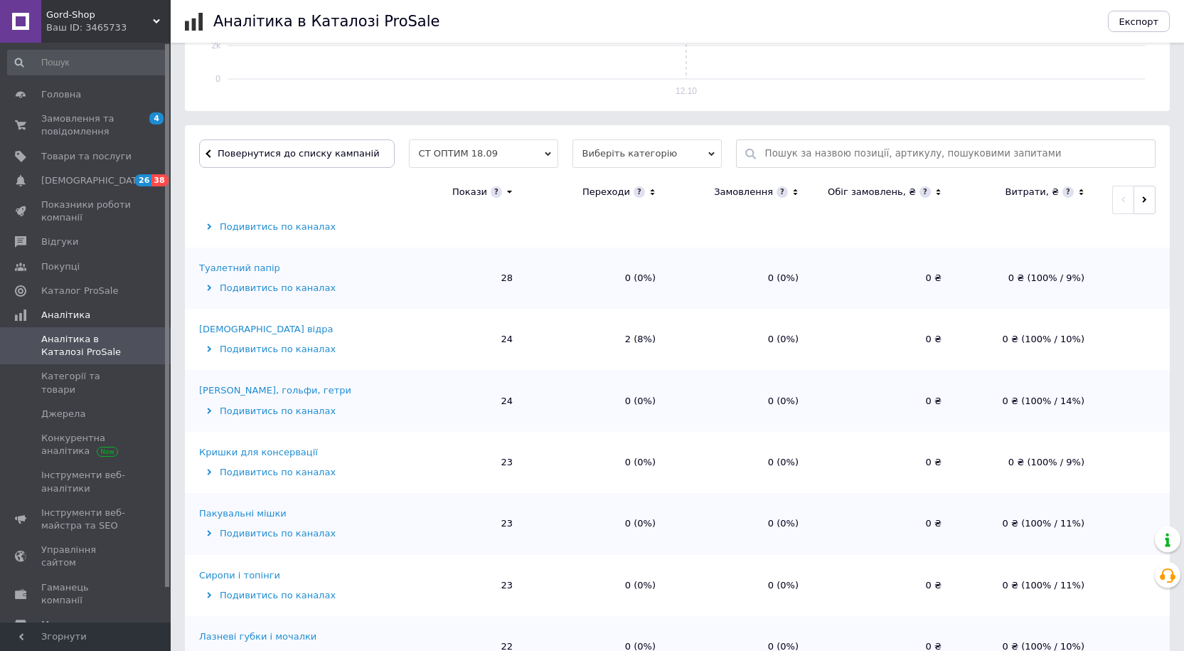
click at [255, 323] on div "Господарські відра" at bounding box center [266, 329] width 134 height 13
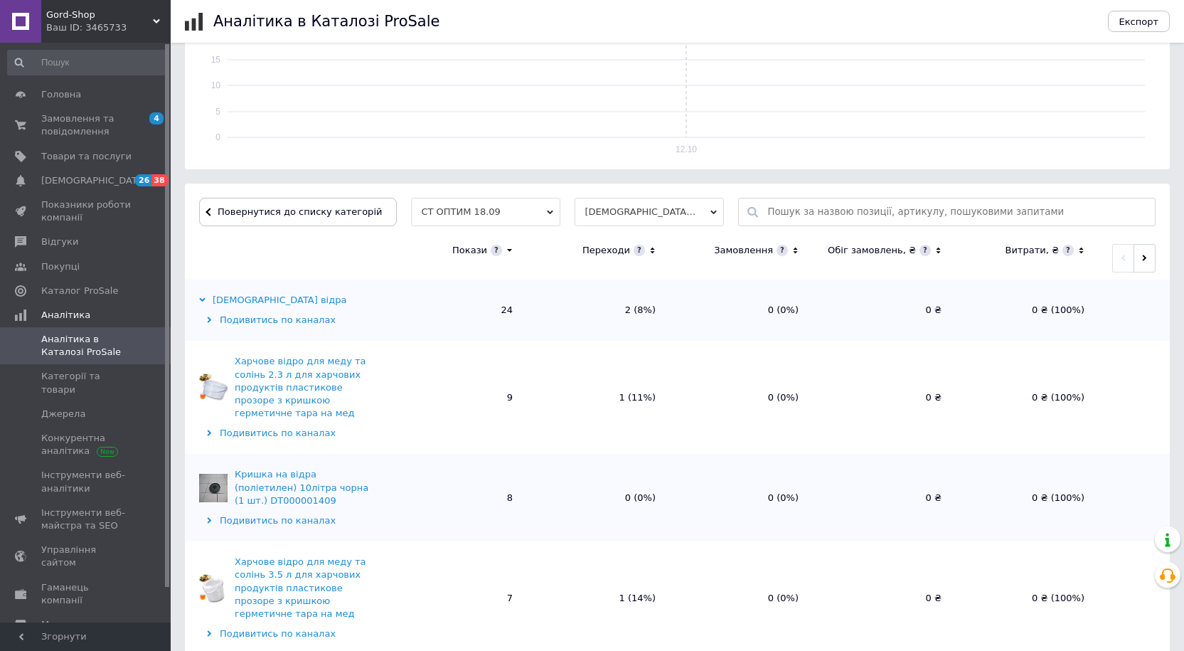
scroll to position [304, 0]
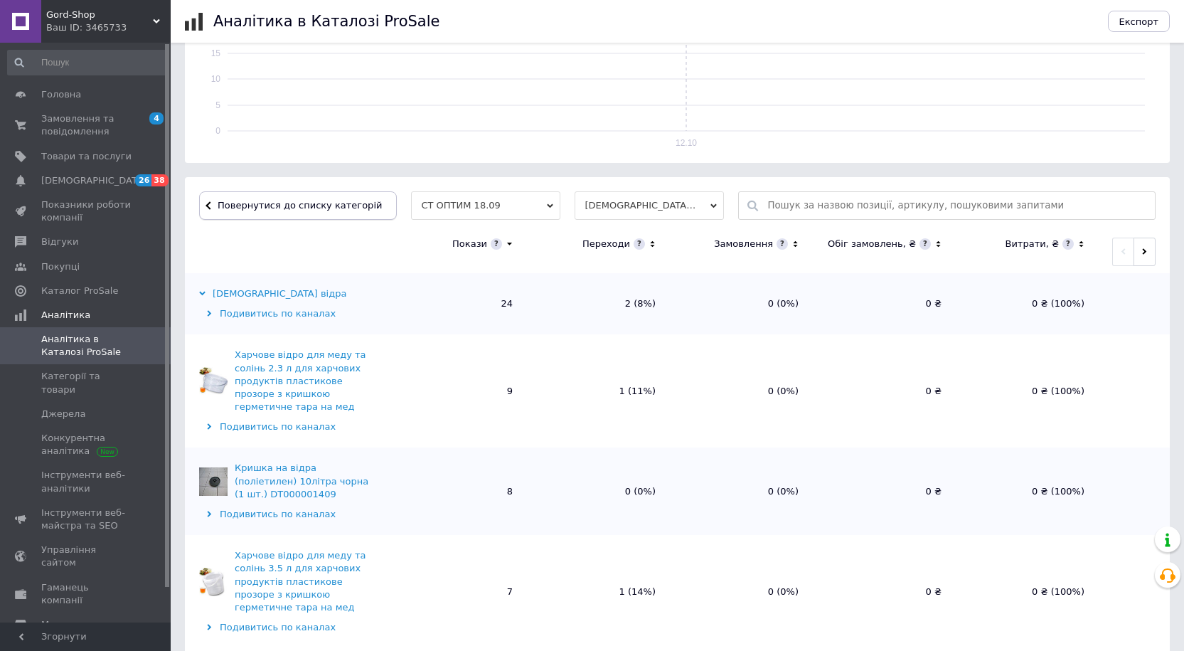
click at [305, 210] on span "Повернутися до списку категорій" at bounding box center [298, 205] width 168 height 11
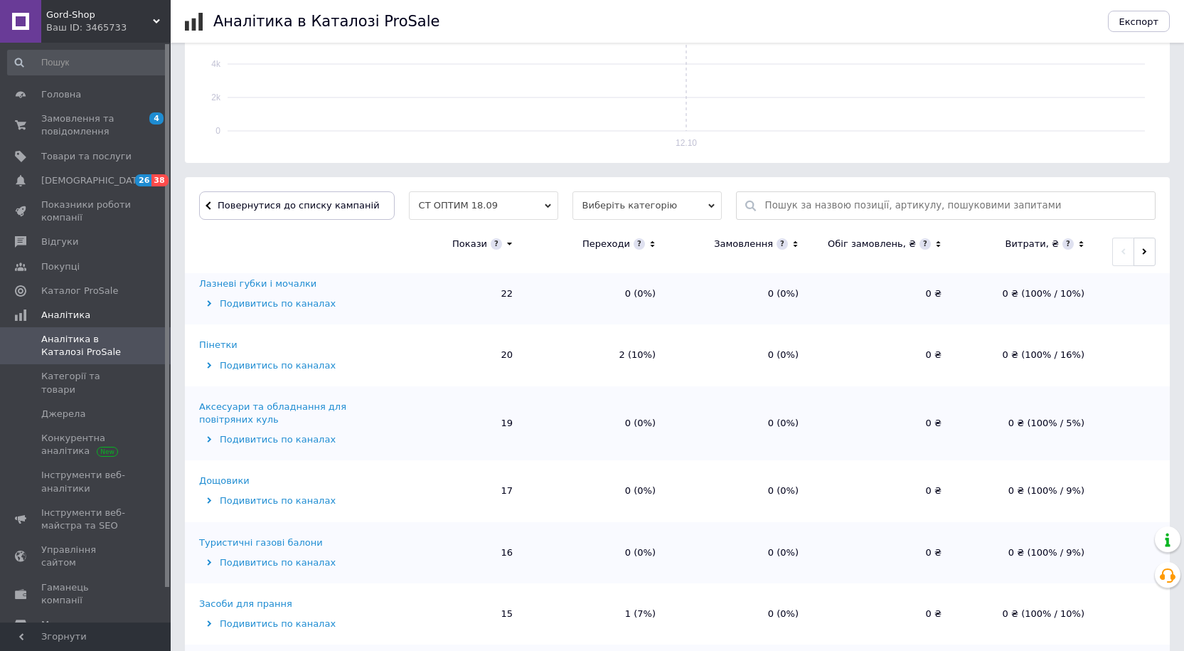
scroll to position [2417, 0]
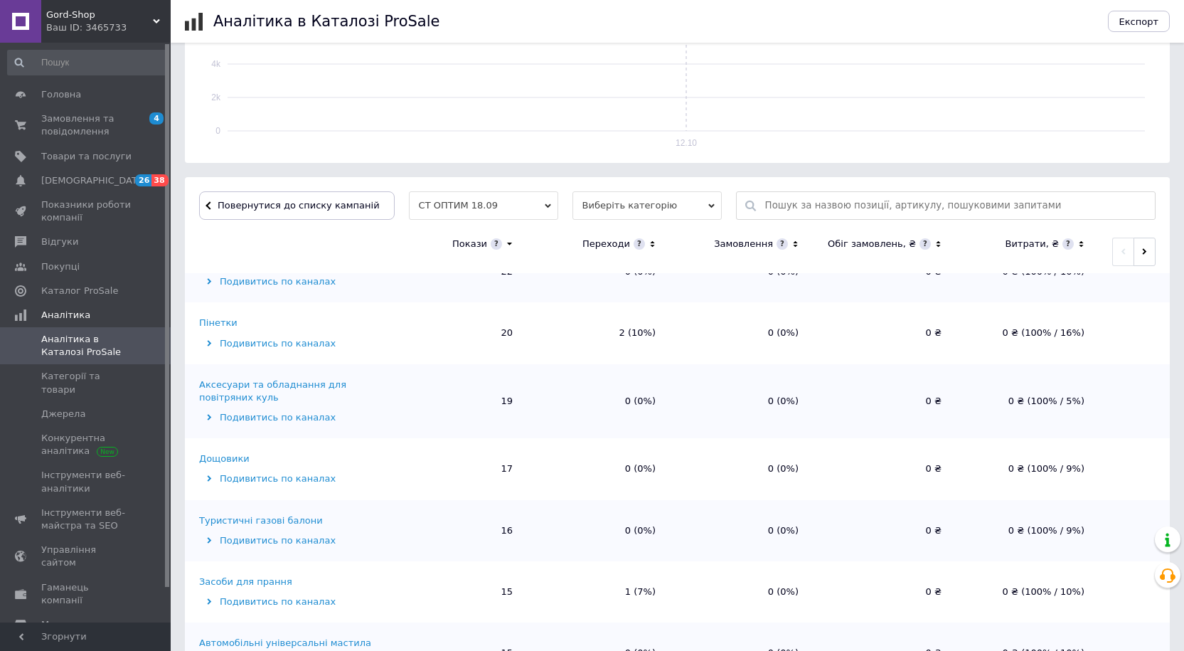
click at [299, 514] on div "Туристичні газові балони" at bounding box center [261, 520] width 124 height 13
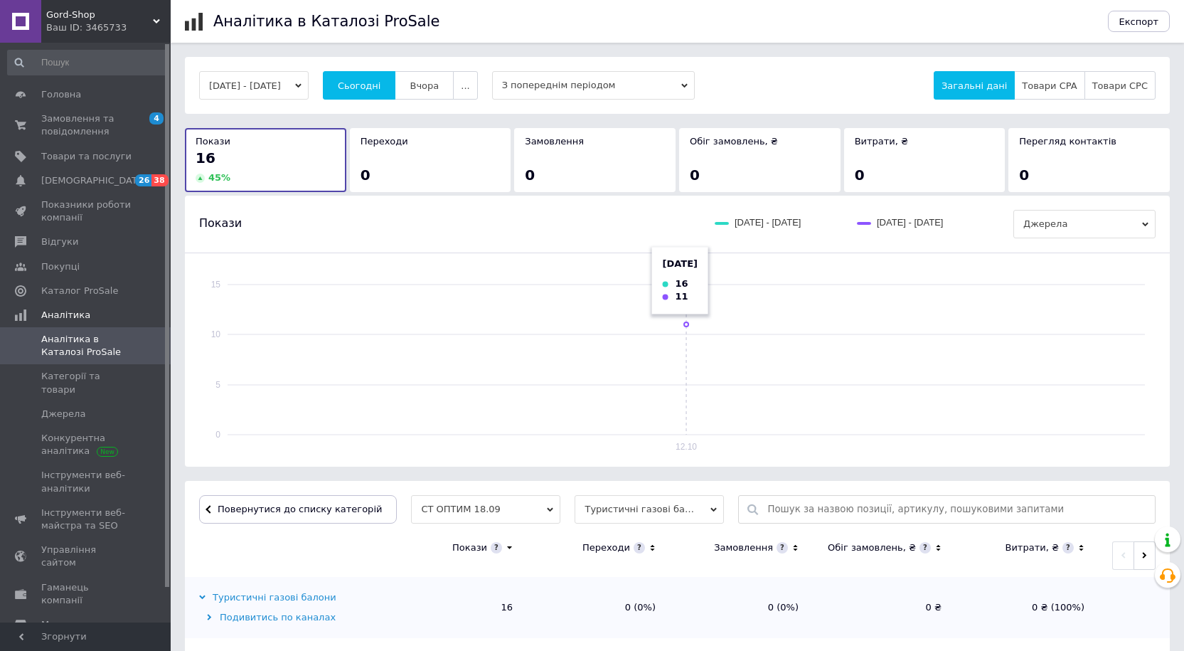
scroll to position [129, 0]
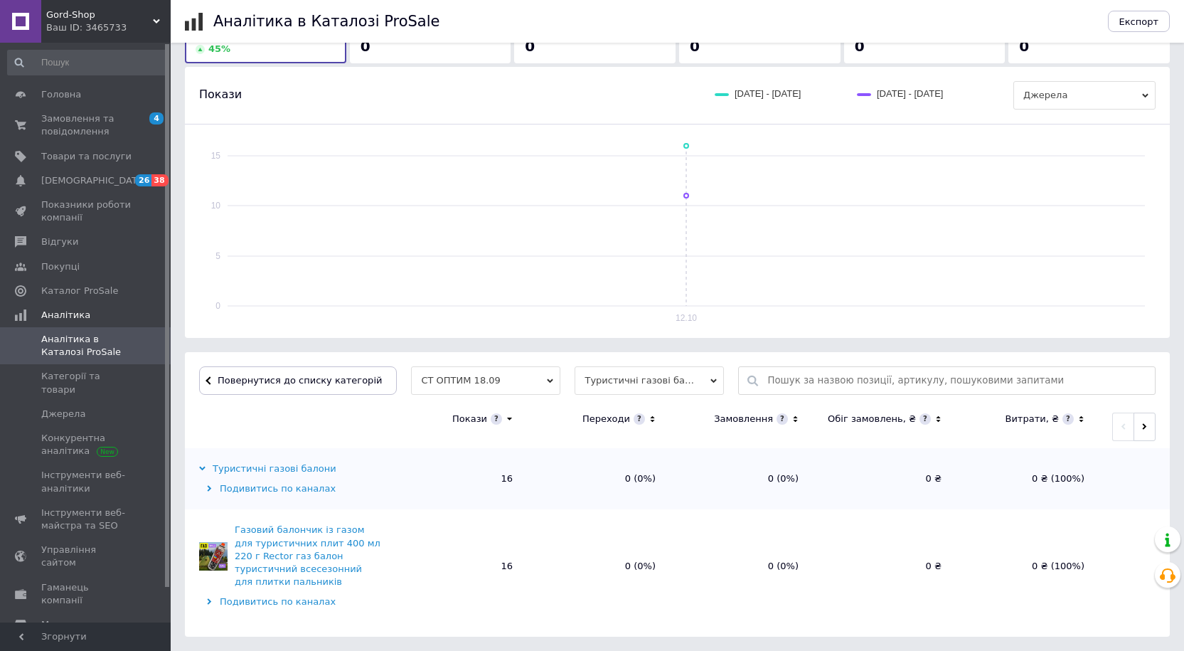
click at [259, 555] on div "Газовий балончик із газом для туристичних плит 400 мл 220 г Rector газ балон ту…" at bounding box center [308, 555] width 146 height 65
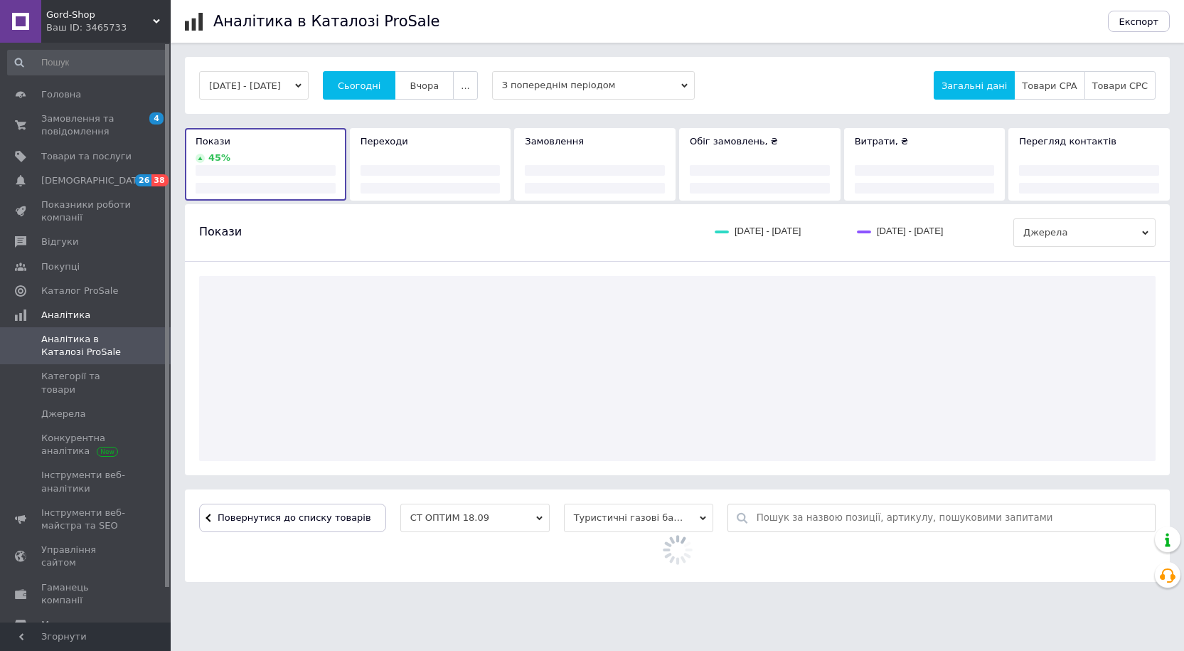
scroll to position [0, 0]
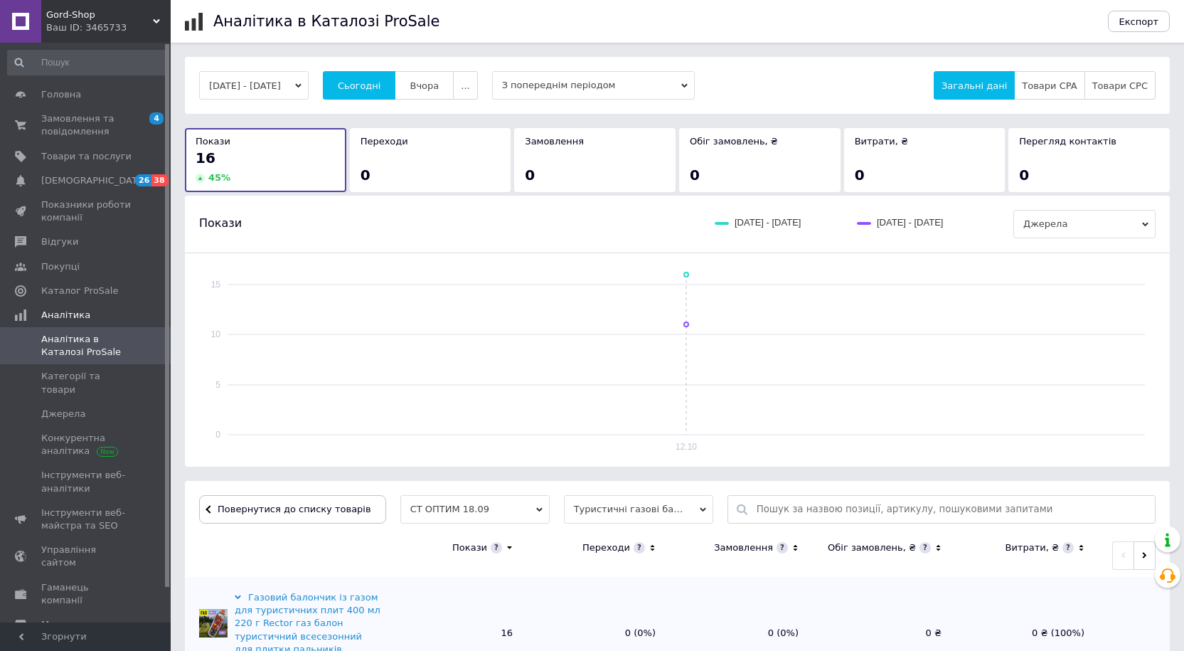
click at [218, 602] on div "Газовий балончик із газом для туристичних плит 400 мл 220 г Rector газ балон ту…" at bounding box center [289, 623] width 181 height 65
click at [264, 611] on div "Газовий балончик із газом для туристичних плит 400 мл 220 г Rector газ балон ту…" at bounding box center [308, 623] width 146 height 65
click at [203, 623] on img at bounding box center [213, 623] width 28 height 28
click at [85, 18] on span "Gord-Shop" at bounding box center [99, 15] width 107 height 13
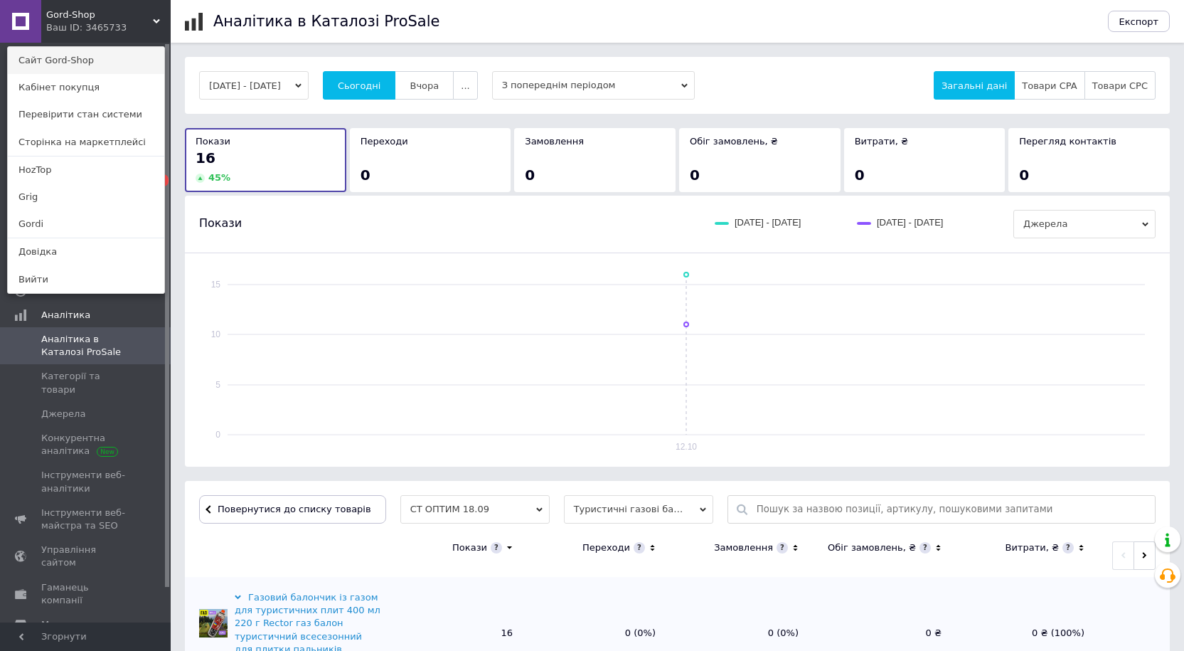
click at [63, 60] on link "Сайт Gord-Shop" at bounding box center [86, 60] width 156 height 27
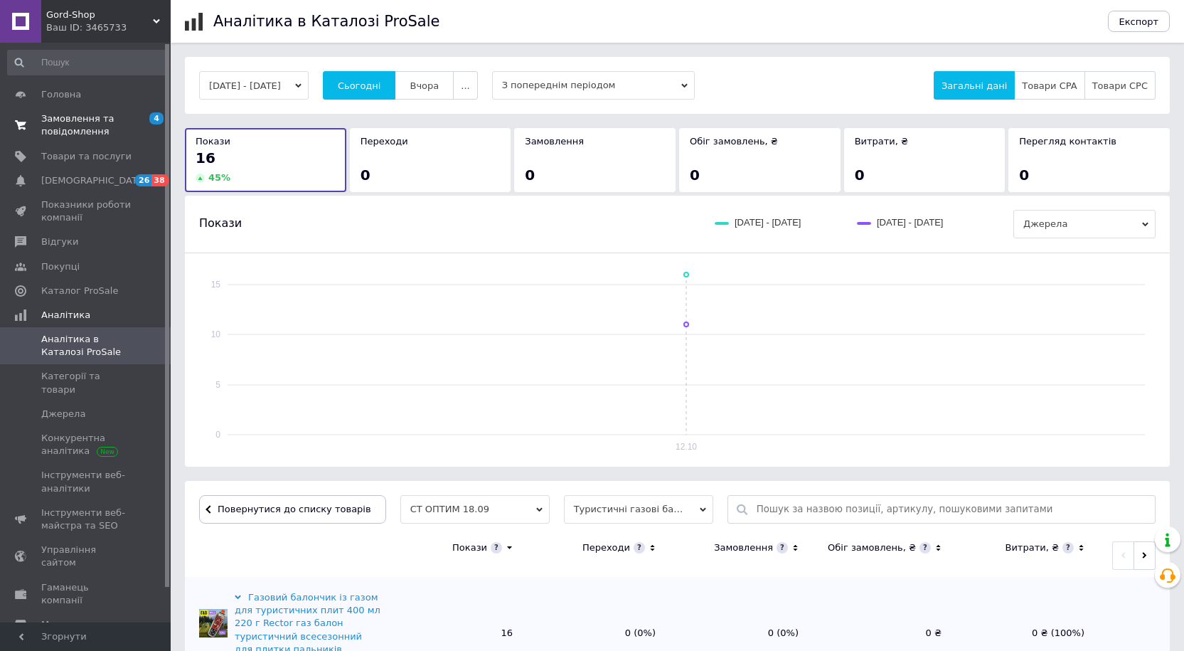
click at [76, 132] on span "Замовлення та повідомлення" at bounding box center [86, 125] width 90 height 26
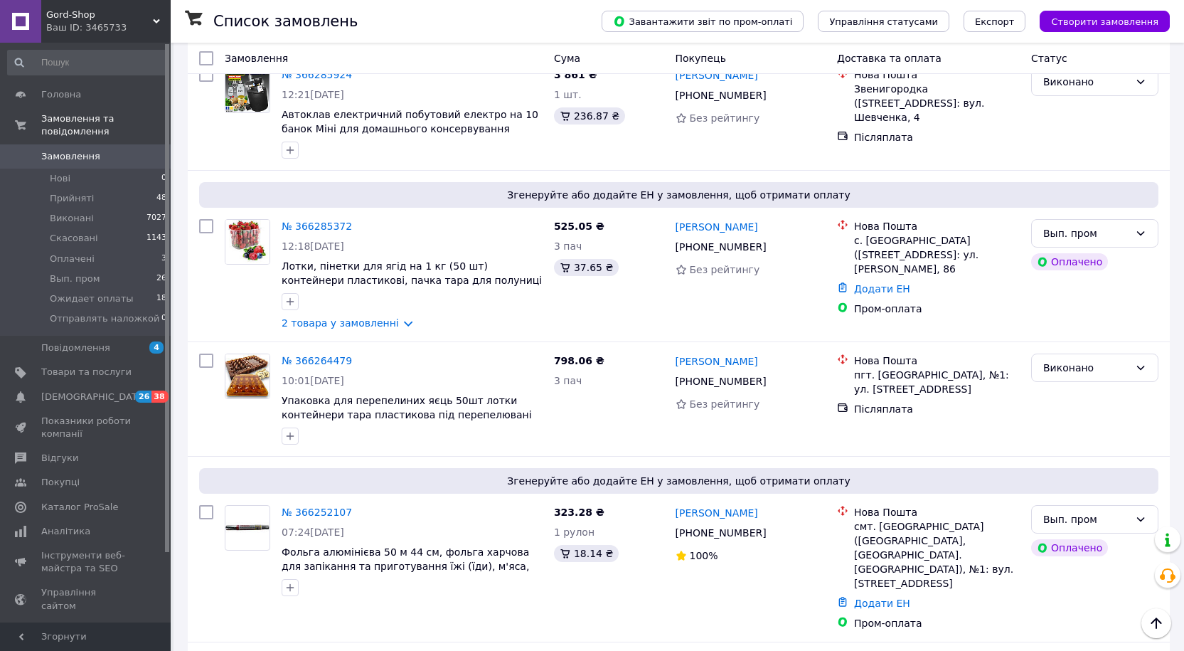
scroll to position [1067, 0]
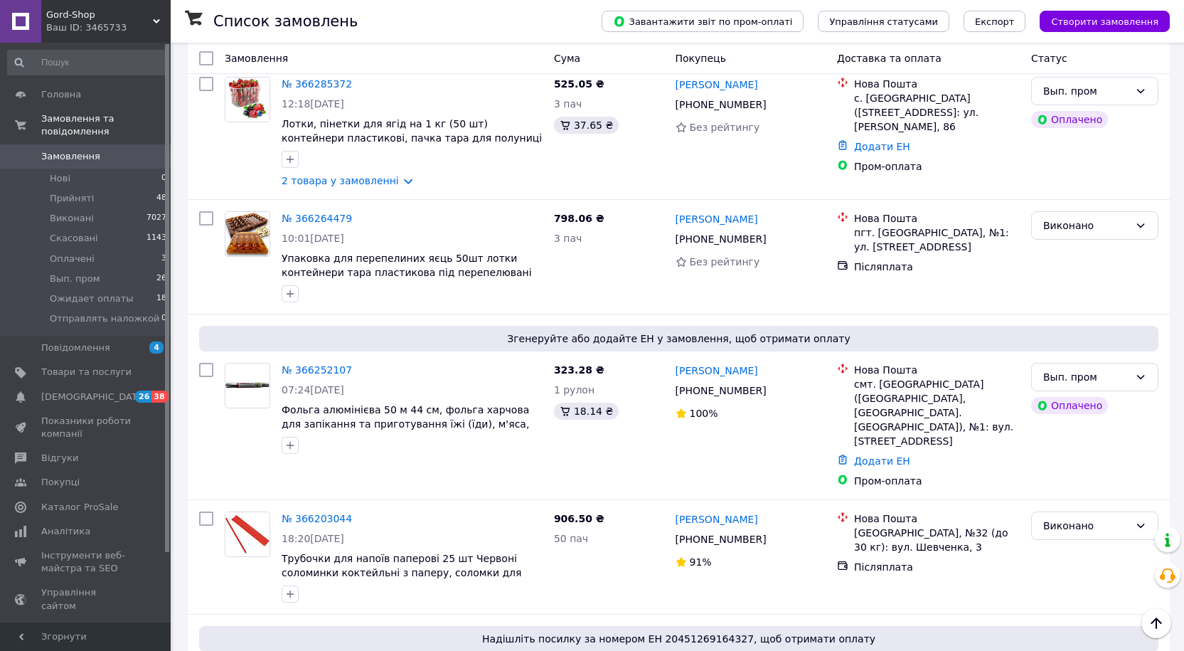
click at [92, 18] on span "Gord-Shop" at bounding box center [99, 15] width 107 height 13
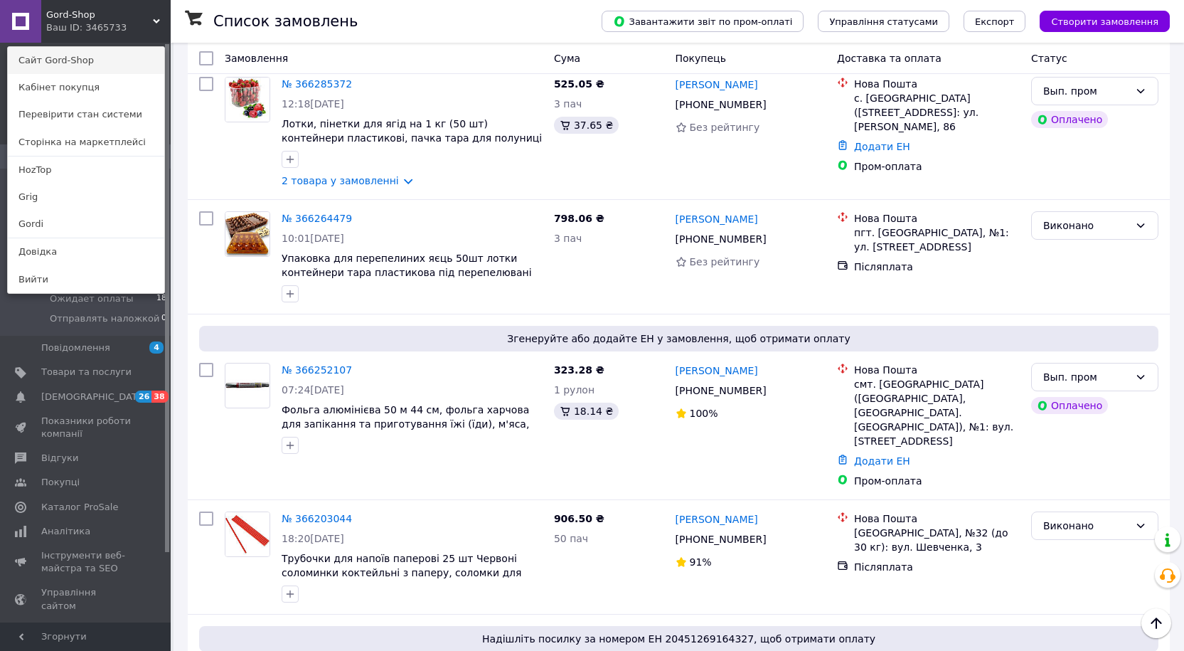
click at [70, 60] on link "Сайт Gord-Shop" at bounding box center [86, 60] width 156 height 27
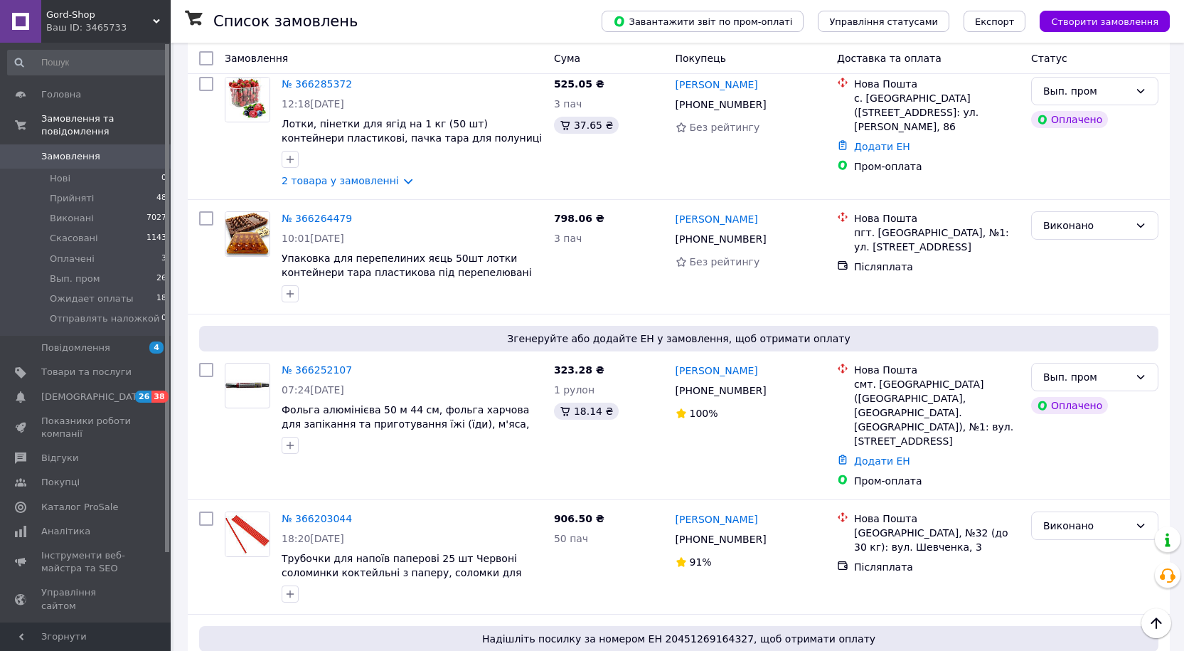
click at [80, 26] on div "Ваш ID: 3465733" at bounding box center [108, 27] width 124 height 13
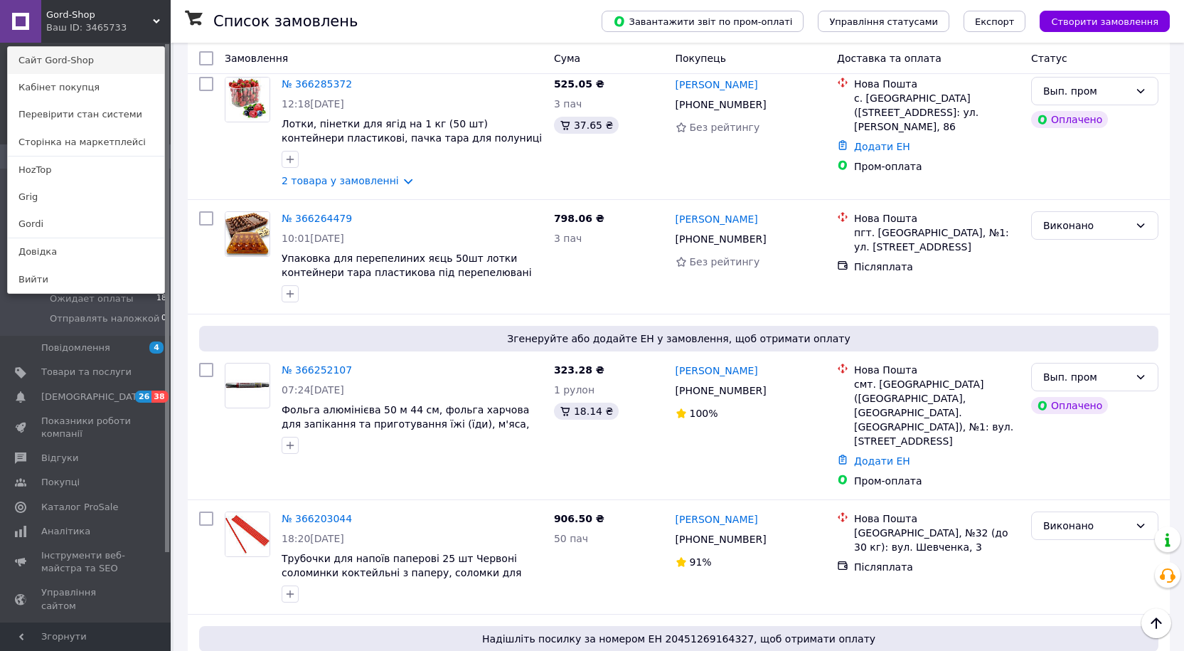
click at [75, 60] on link "Сайт Gord-Shop" at bounding box center [86, 60] width 156 height 27
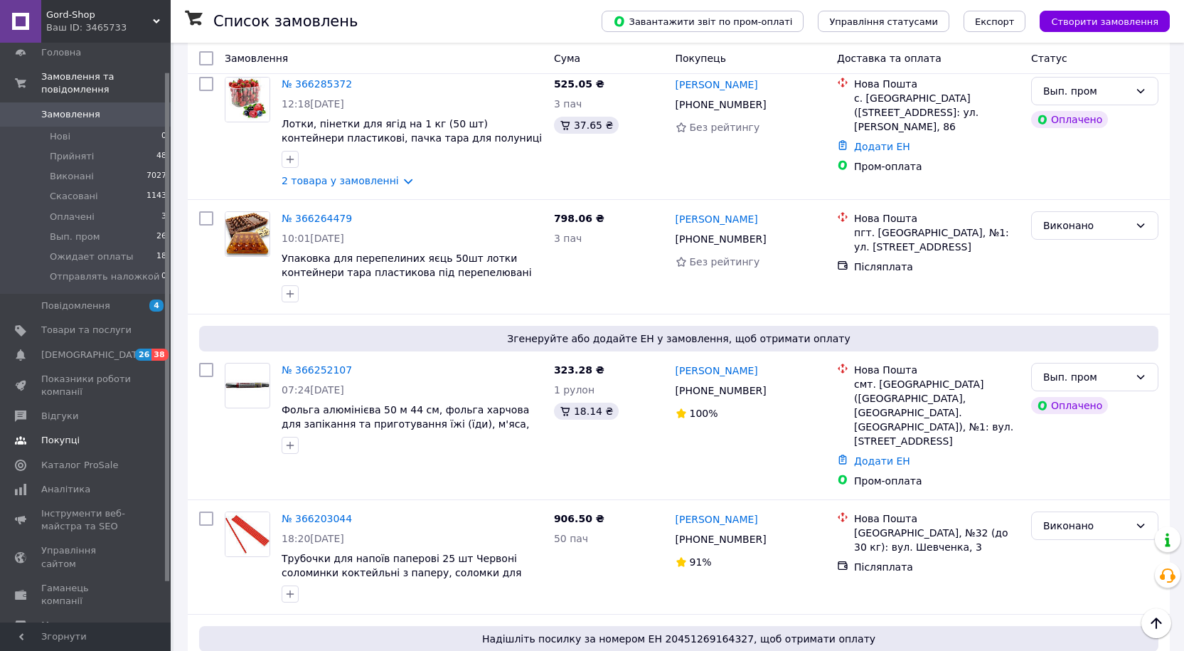
scroll to position [80, 0]
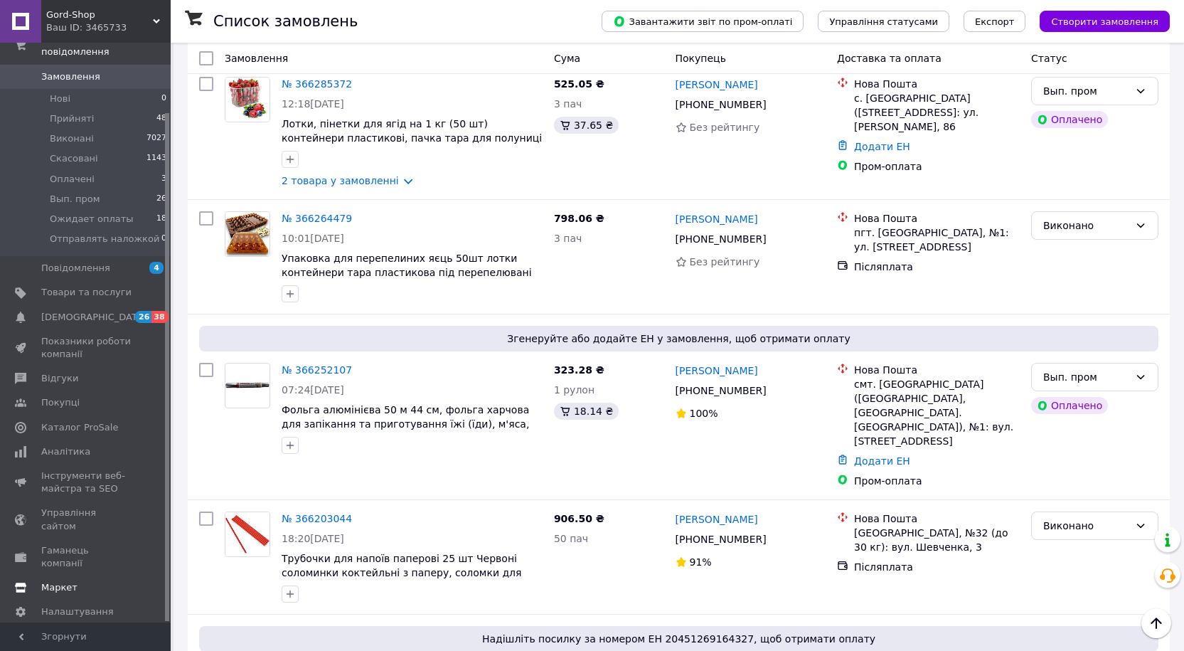
click at [75, 581] on span "Маркет" at bounding box center [86, 587] width 90 height 13
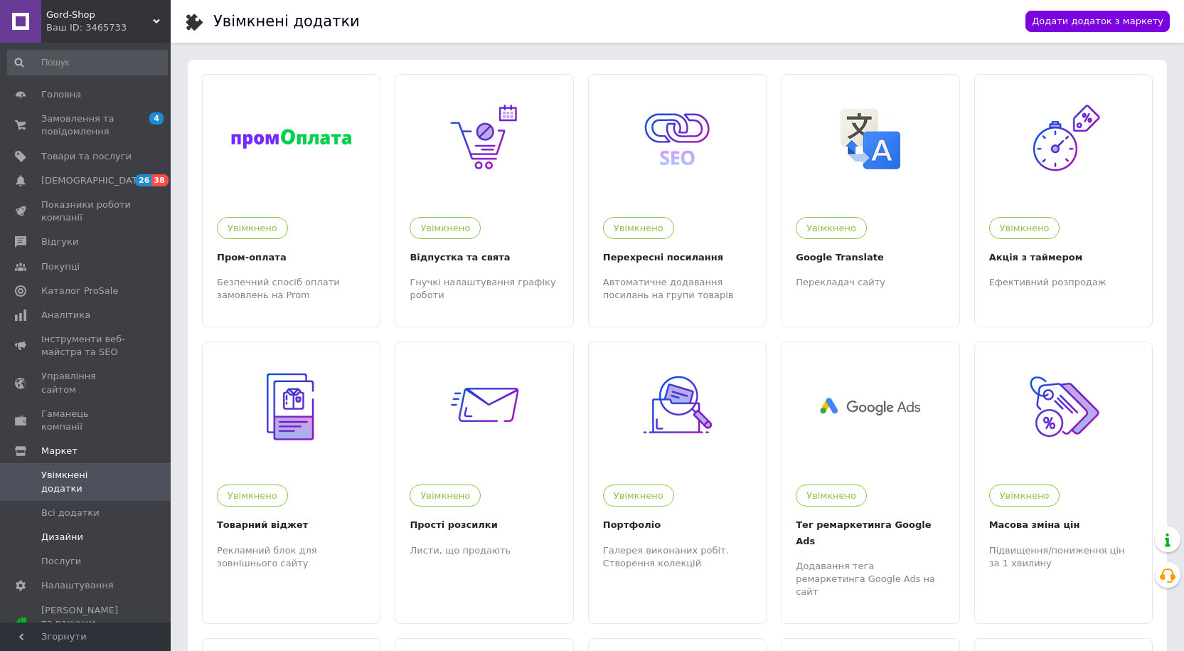
click at [68, 530] on span "Дизайни" at bounding box center [62, 536] width 42 height 13
click at [84, 26] on div "Ваш ID: 3465733" at bounding box center [108, 27] width 124 height 13
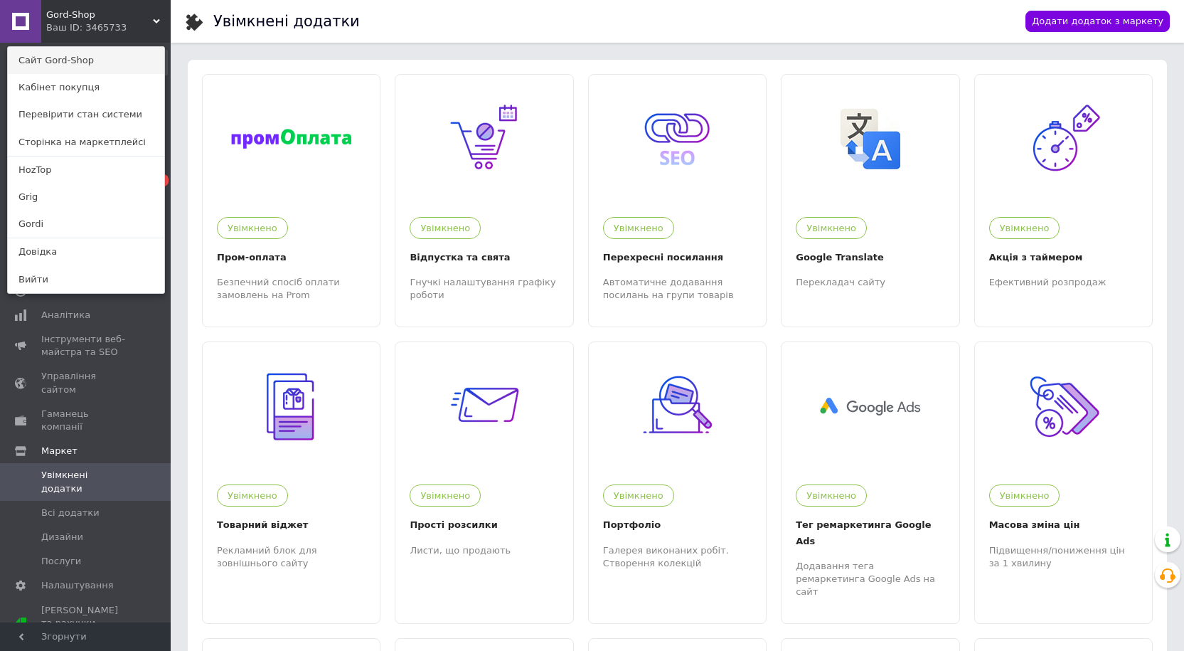
click at [63, 59] on link "Сайт Gord-Shop" at bounding box center [86, 60] width 156 height 27
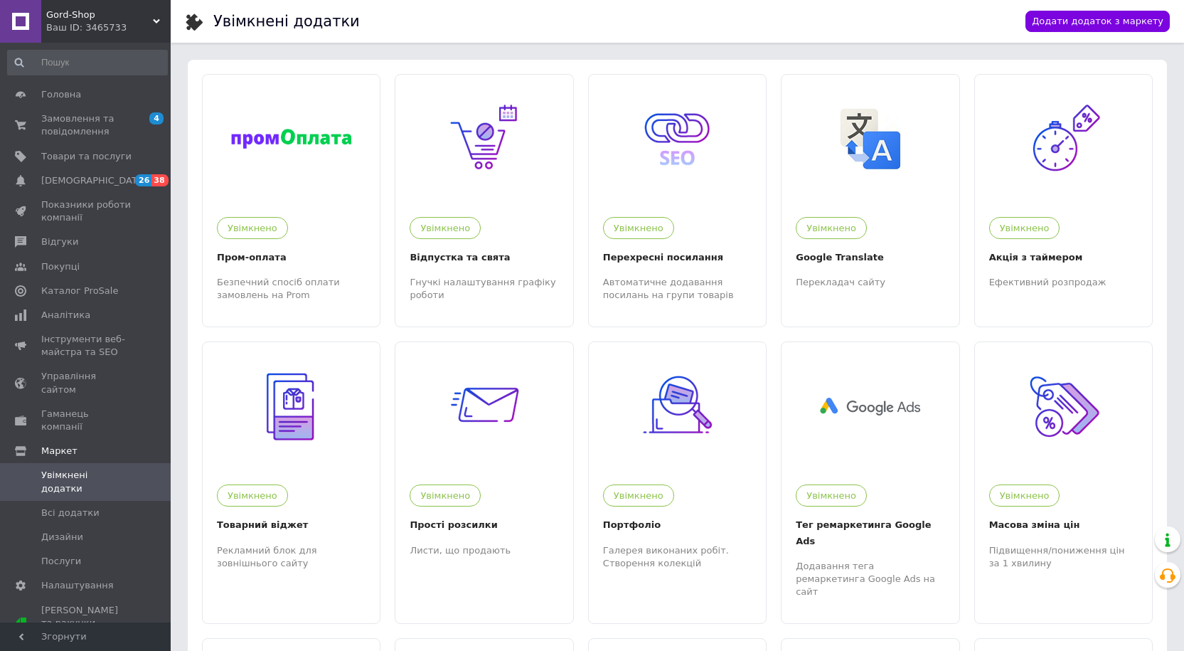
click at [66, 18] on span "Gord-Shop" at bounding box center [99, 15] width 107 height 13
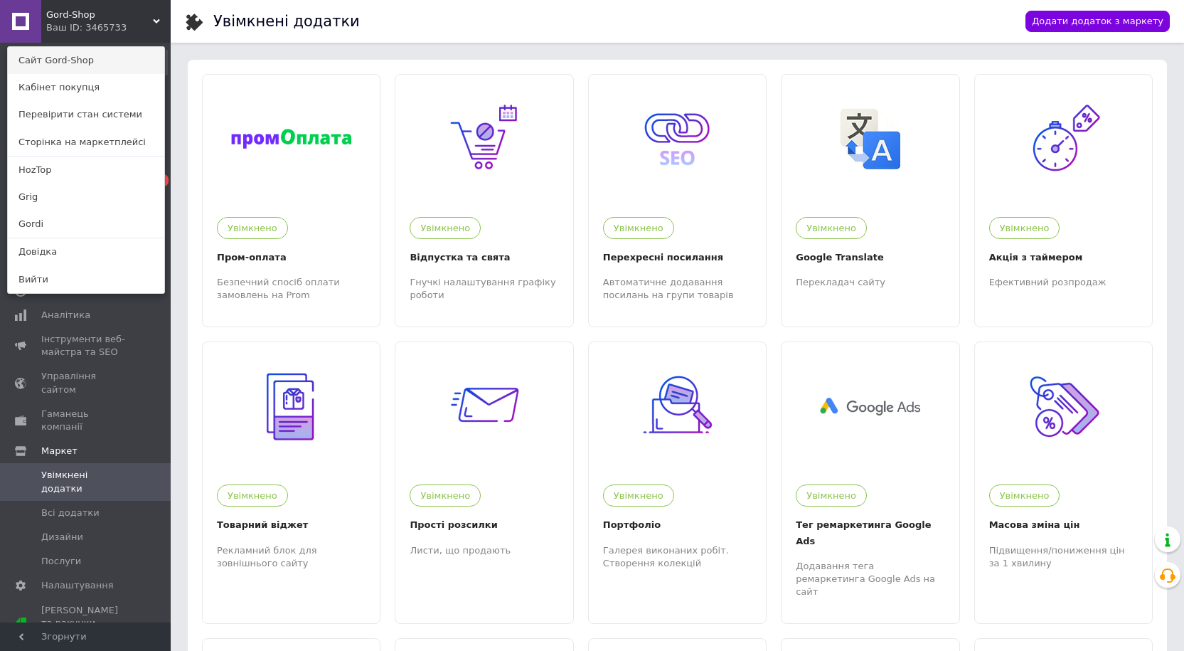
click at [55, 55] on link "Сайт Gord-Shop" at bounding box center [86, 60] width 156 height 27
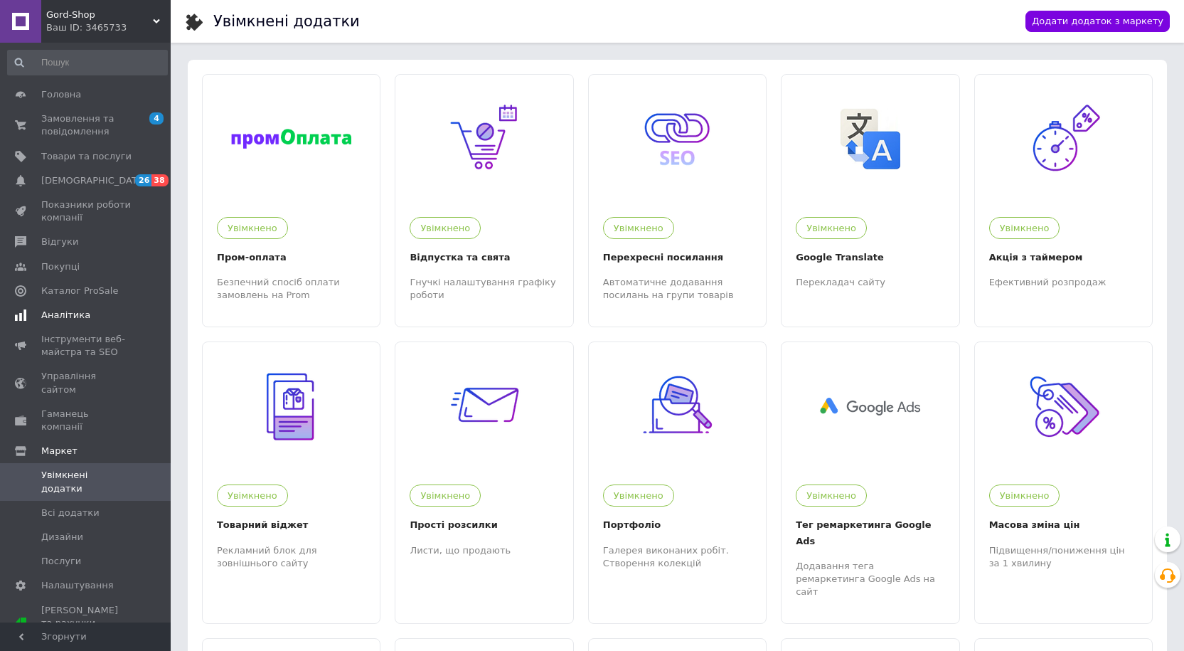
click at [64, 311] on span "Аналітика" at bounding box center [65, 315] width 49 height 13
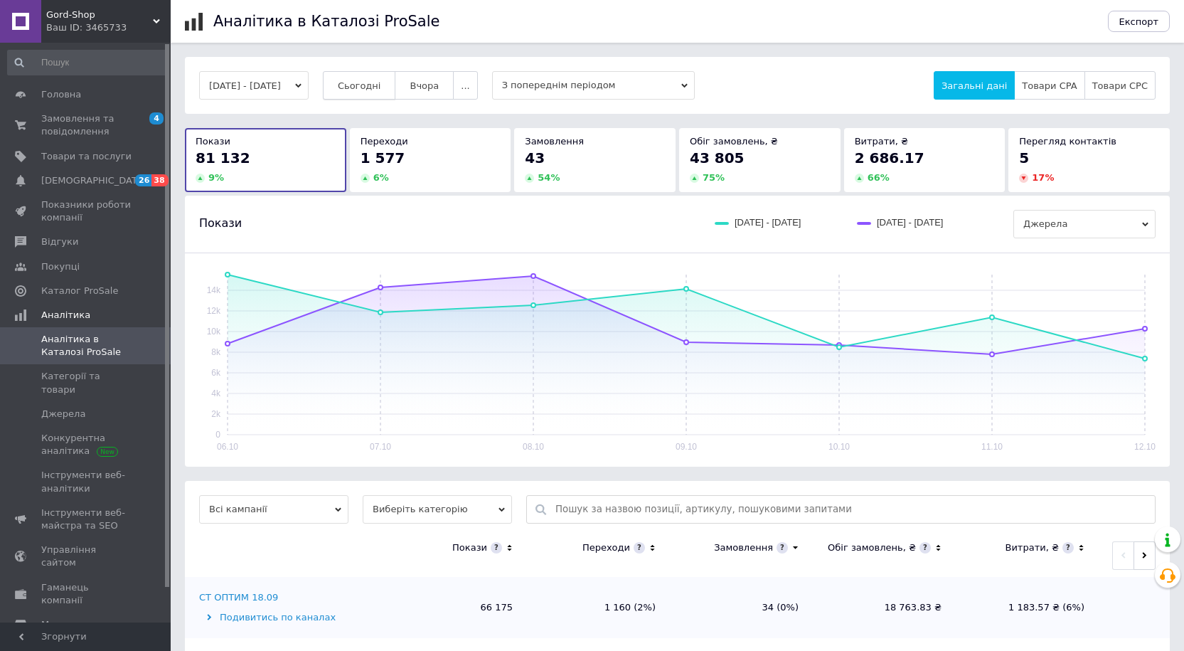
click at [376, 87] on span "Сьогодні" at bounding box center [359, 85] width 43 height 11
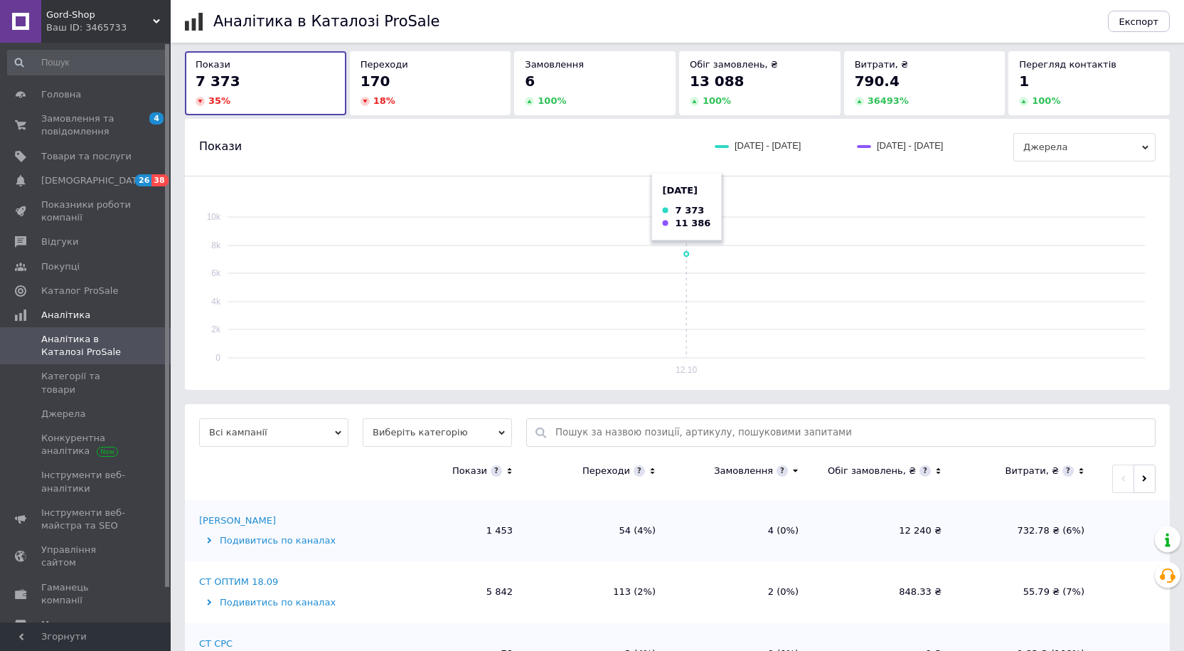
scroll to position [139, 0]
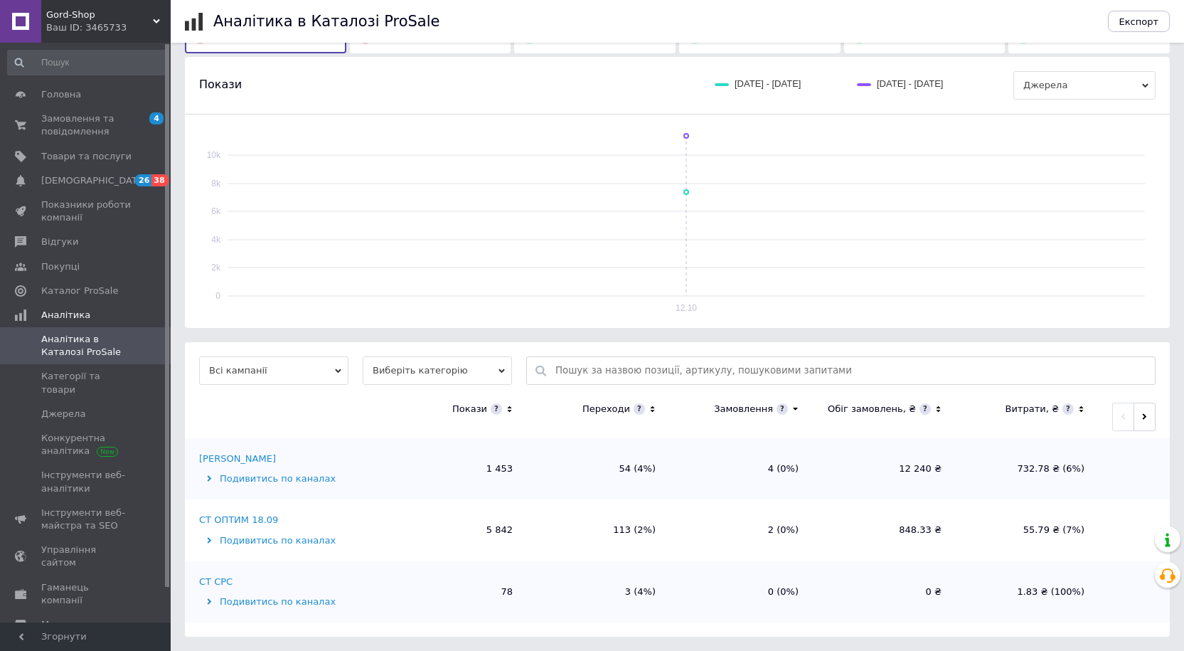
click at [222, 459] on div "Денис гш" at bounding box center [237, 458] width 77 height 13
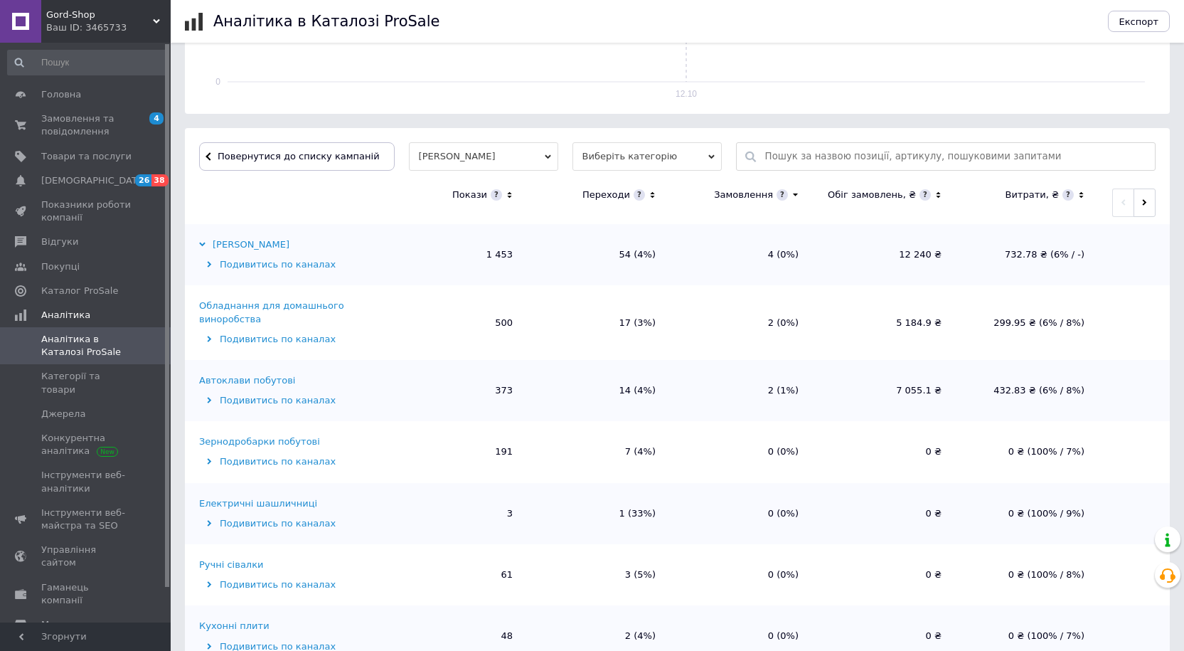
scroll to position [356, 0]
click at [508, 196] on icon at bounding box center [509, 192] width 9 height 12
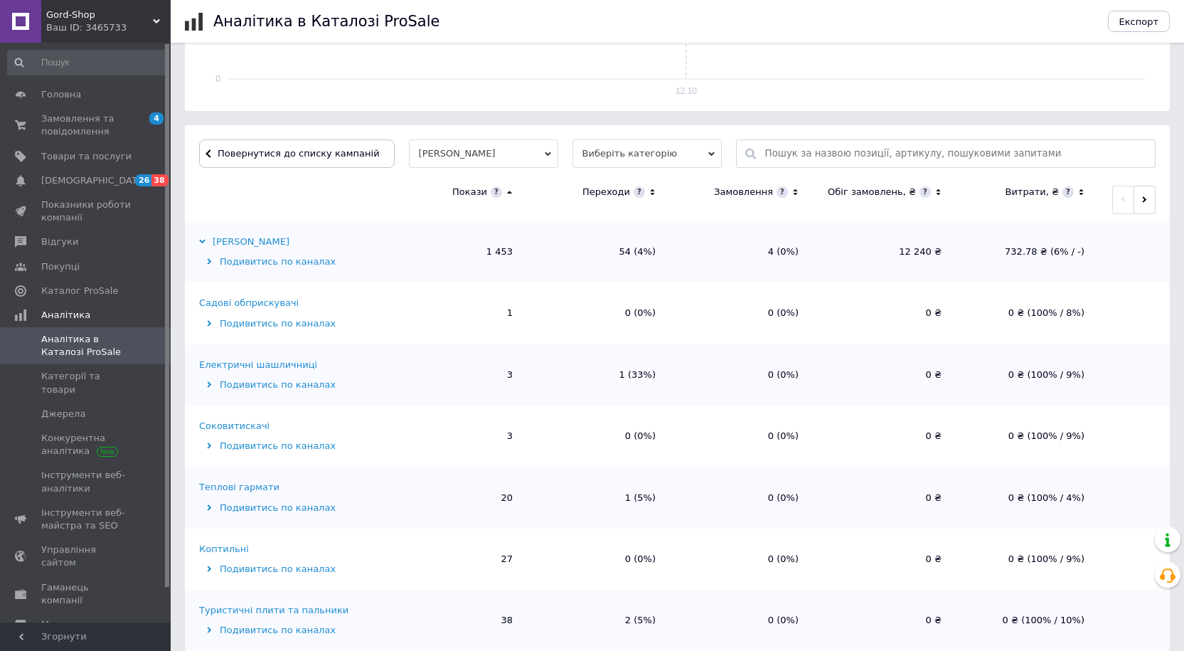
click at [508, 194] on icon at bounding box center [509, 192] width 9 height 12
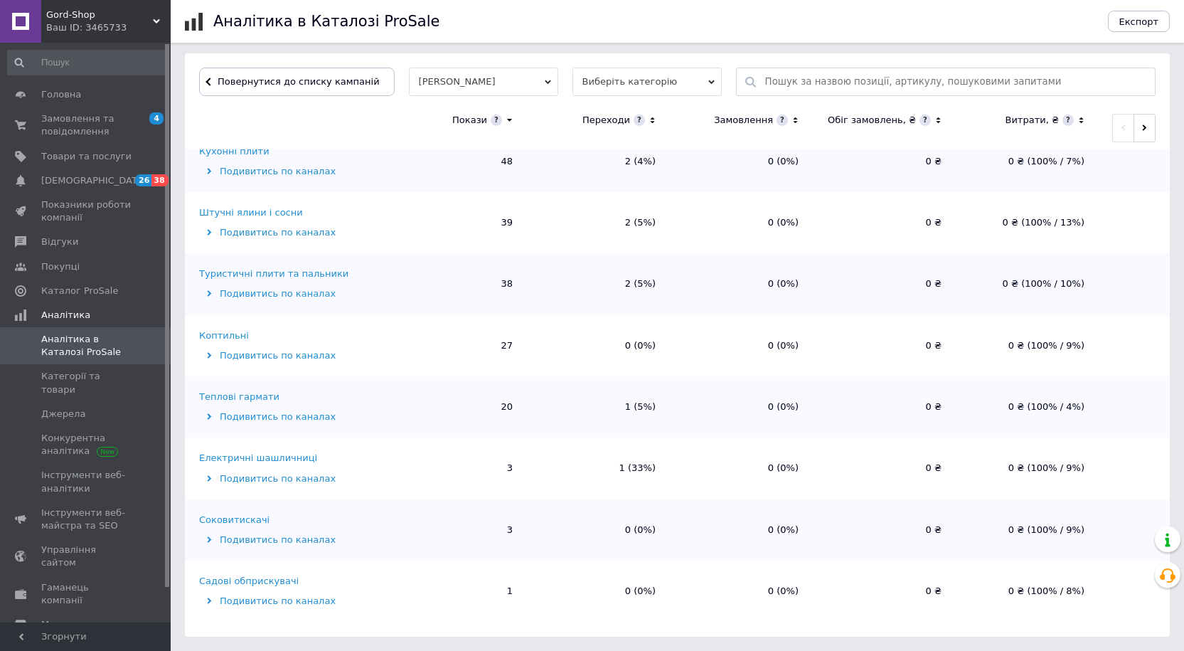
scroll to position [407, 0]
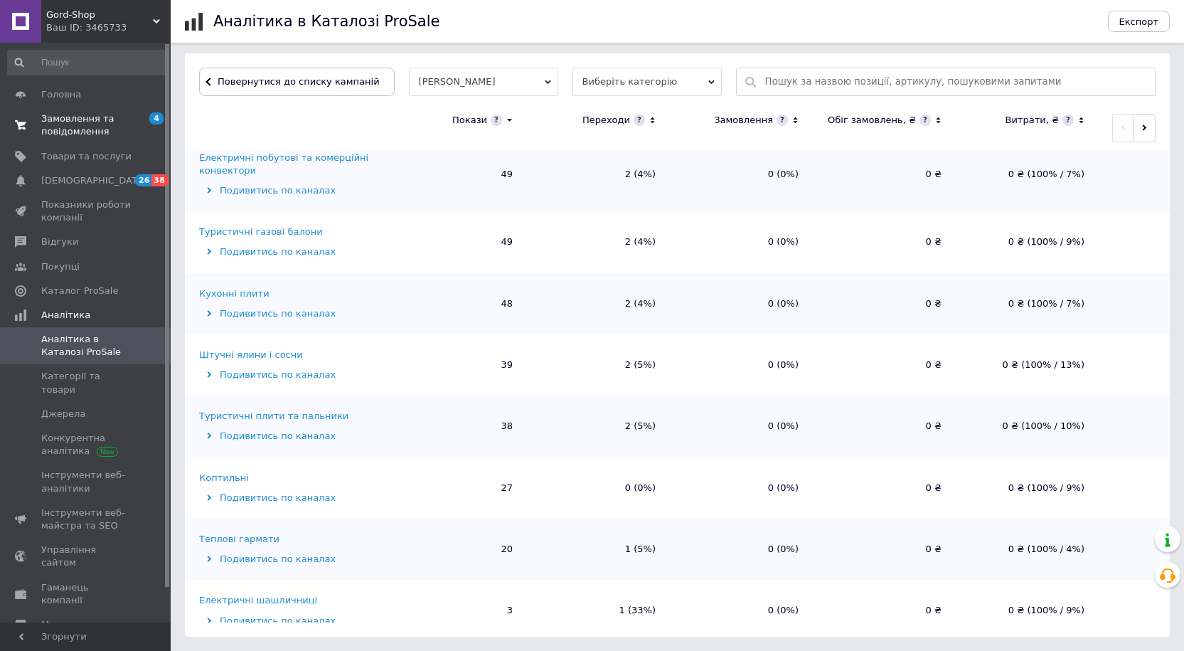
click at [70, 129] on span "Замовлення та повідомлення" at bounding box center [86, 125] width 90 height 26
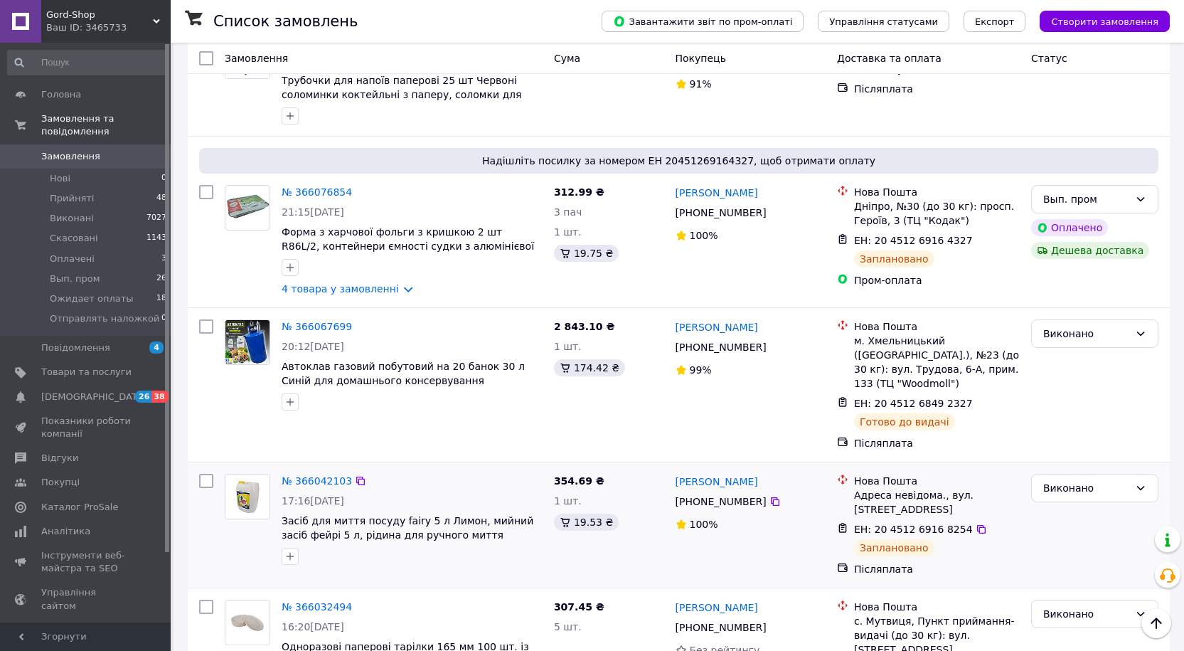
scroll to position [1564, 0]
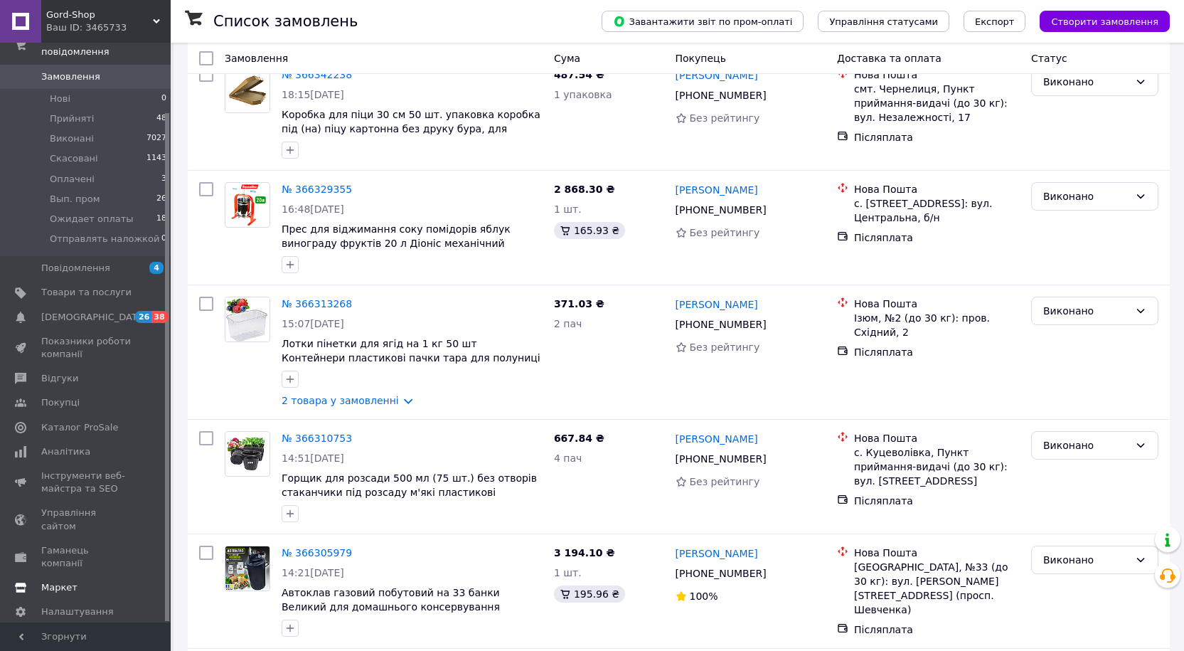
scroll to position [213, 0]
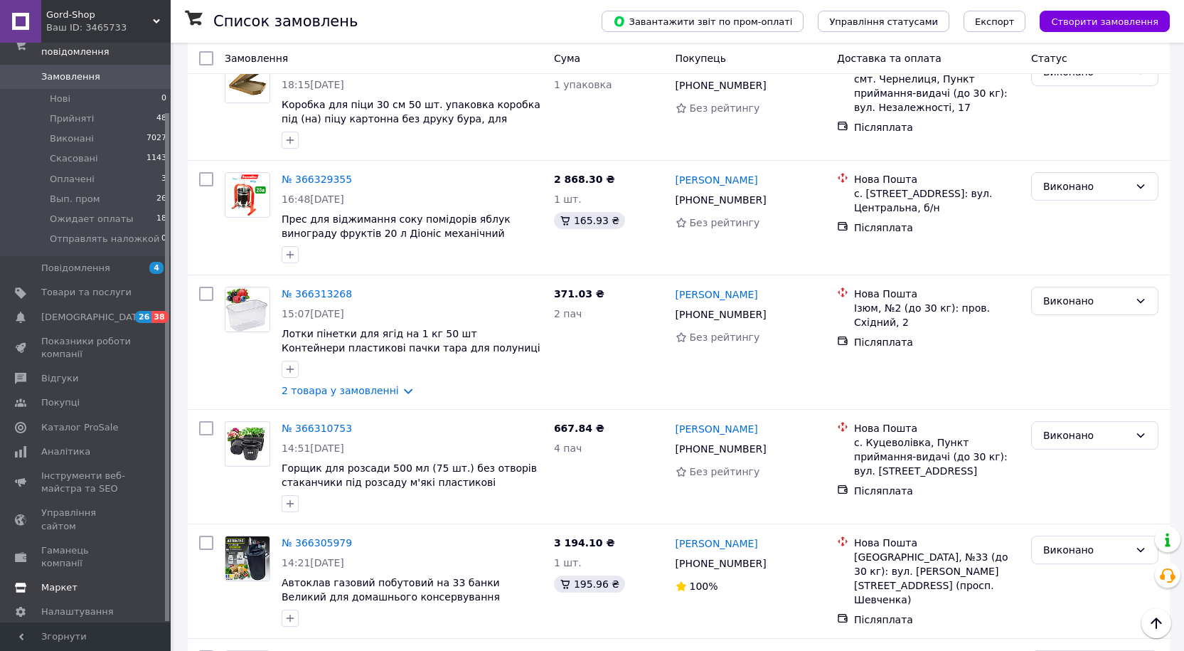
click at [58, 581] on span "Маркет" at bounding box center [59, 587] width 36 height 13
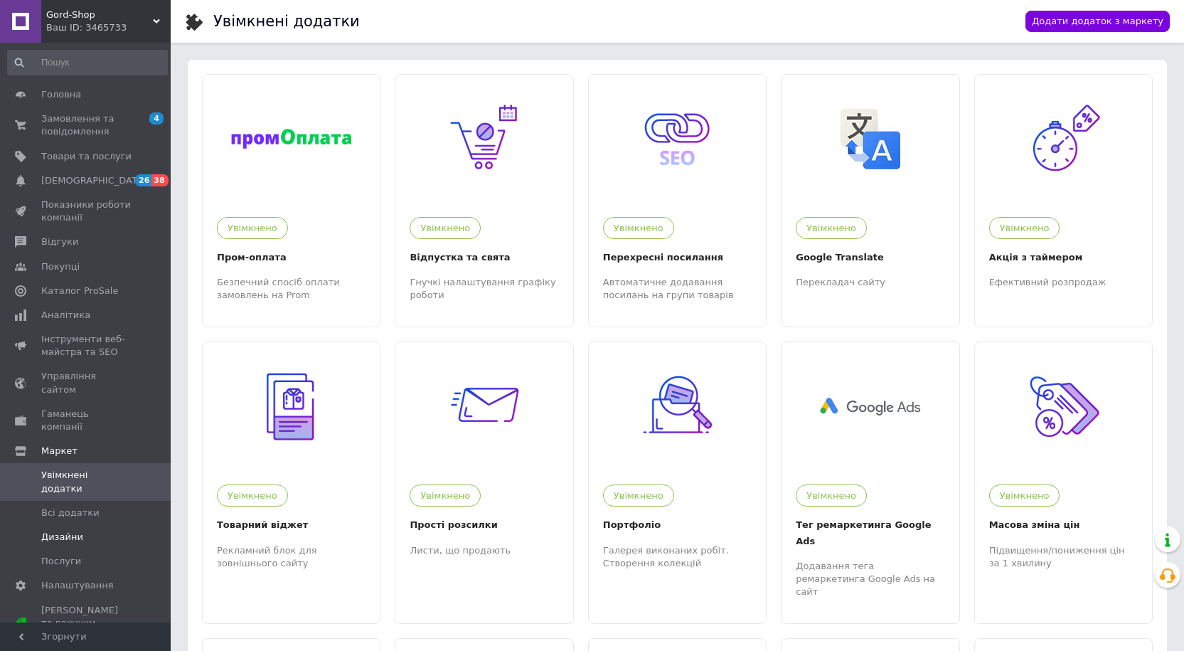
click at [53, 530] on span "Дизайни" at bounding box center [62, 536] width 42 height 13
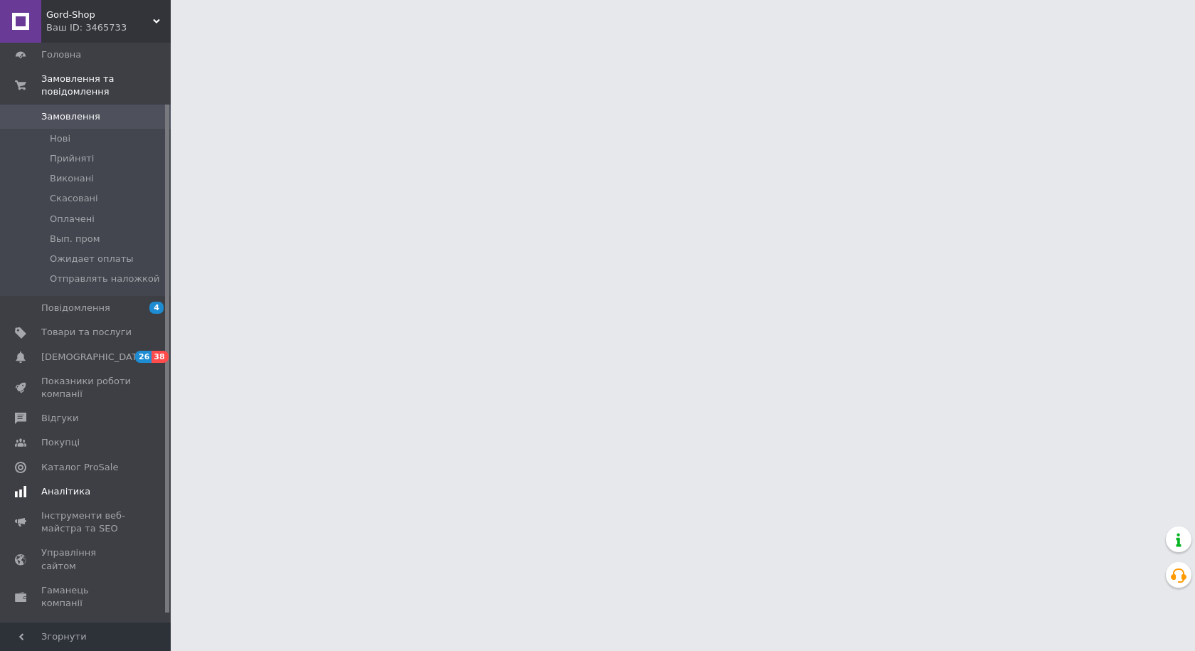
scroll to position [80, 0]
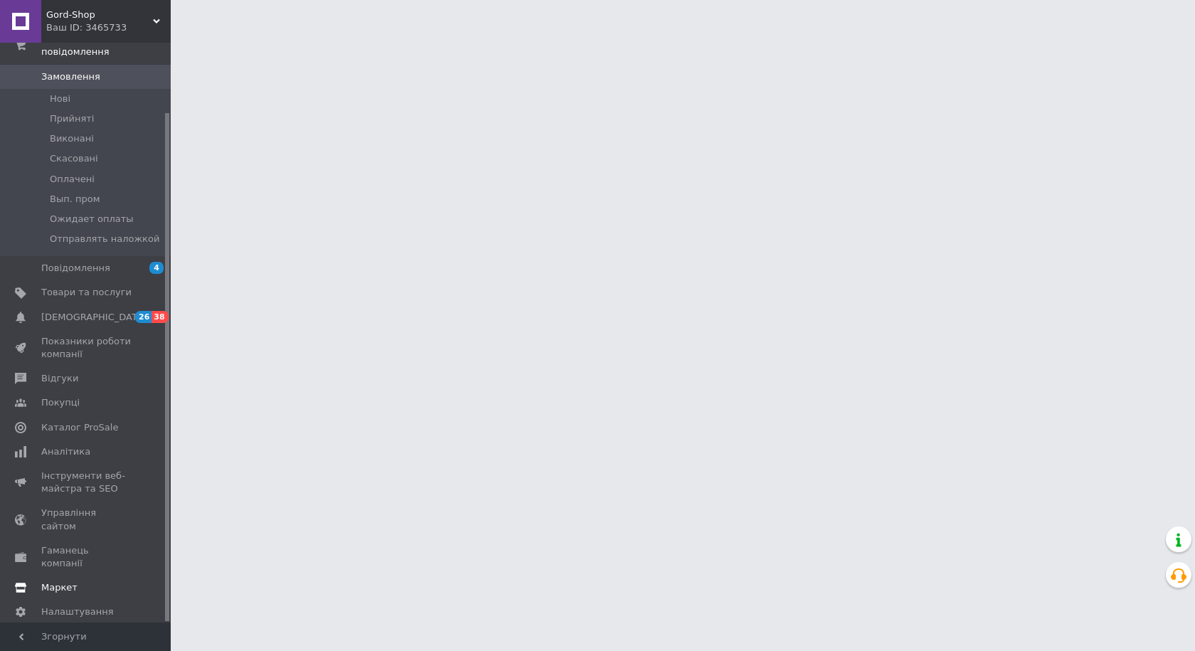
click at [60, 581] on span "Маркет" at bounding box center [59, 587] width 36 height 13
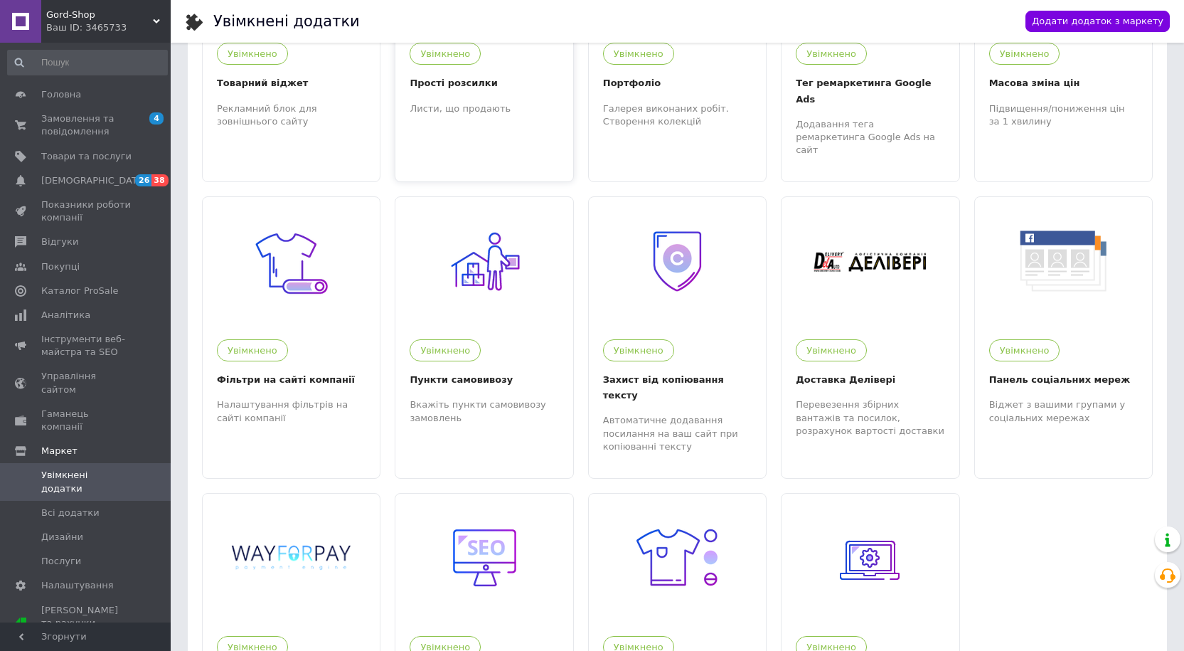
scroll to position [498, 0]
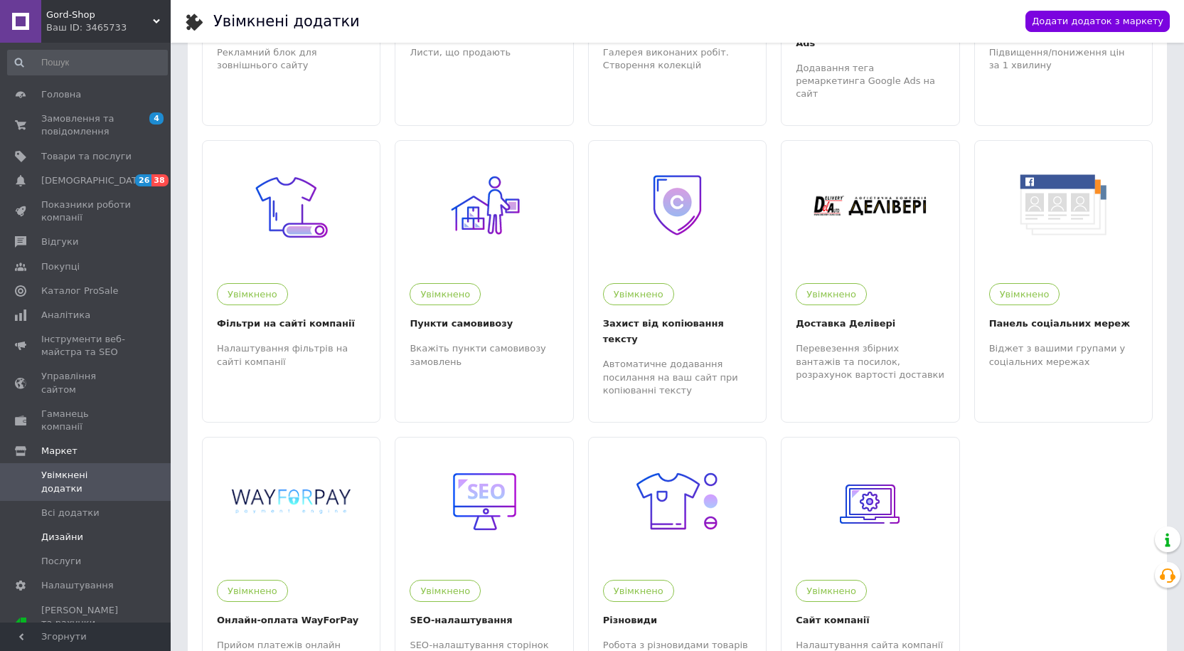
click at [82, 530] on span "Дизайни" at bounding box center [86, 536] width 90 height 13
click at [58, 18] on span "Gord-Shop" at bounding box center [99, 15] width 107 height 13
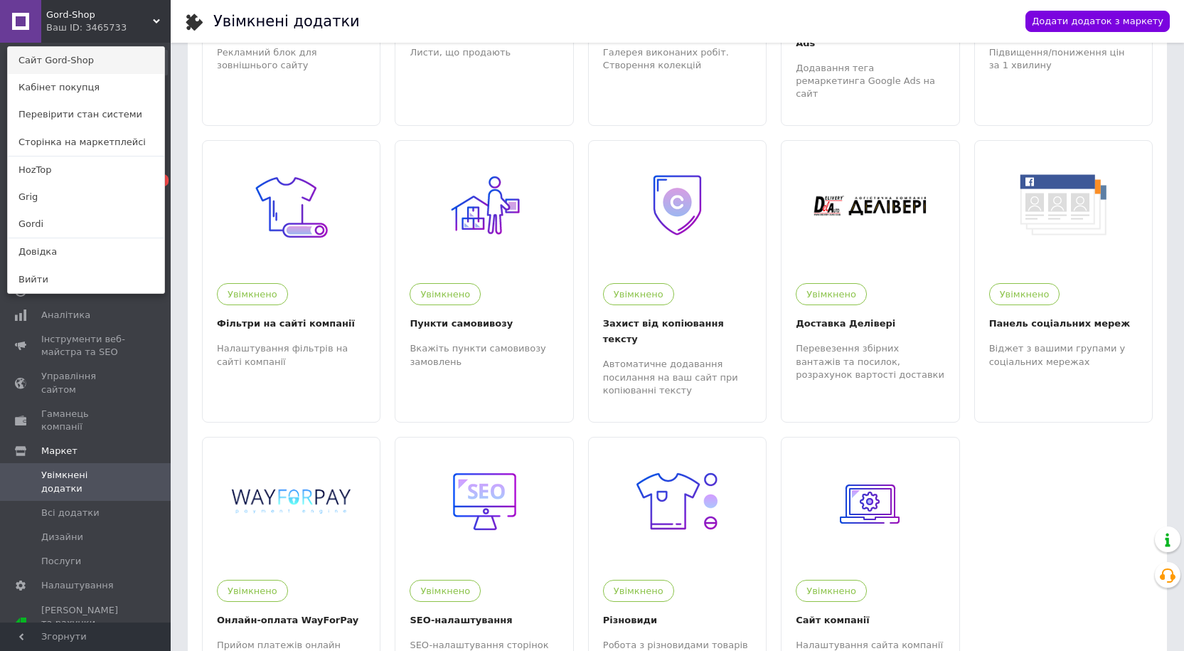
click at [61, 54] on link "Сайт Gord-Shop" at bounding box center [86, 60] width 156 height 27
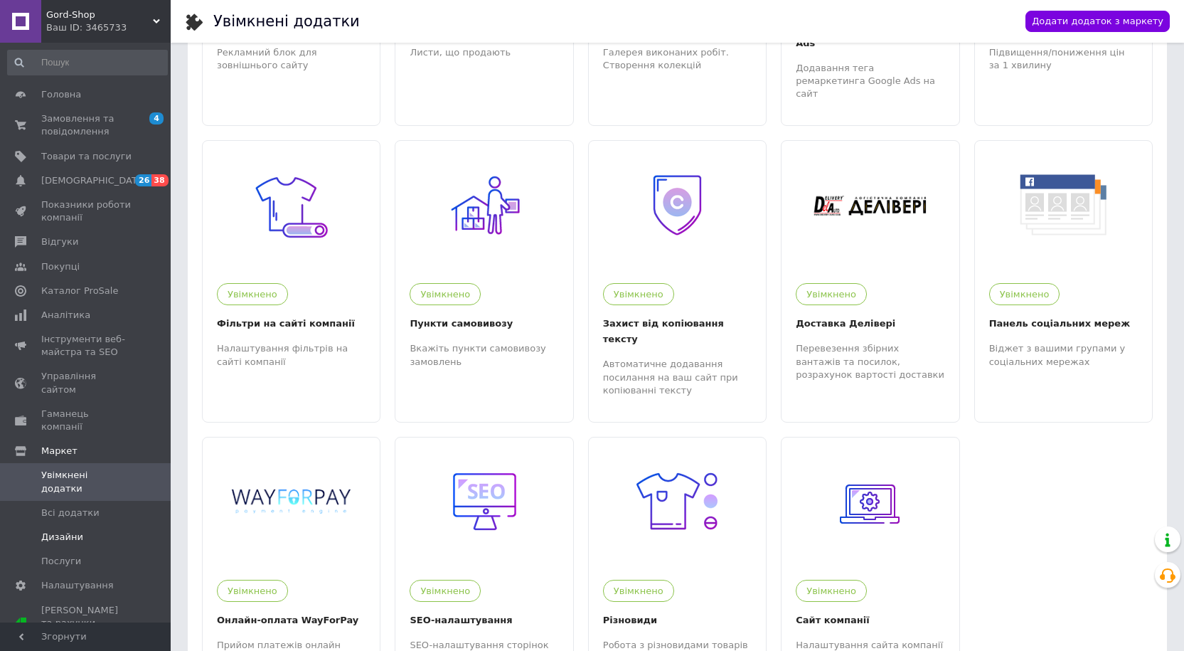
click at [80, 530] on span "Дизайни" at bounding box center [86, 536] width 90 height 13
click at [85, 5] on div "Gord-Shop Ваш ID: 3465733" at bounding box center [105, 21] width 129 height 43
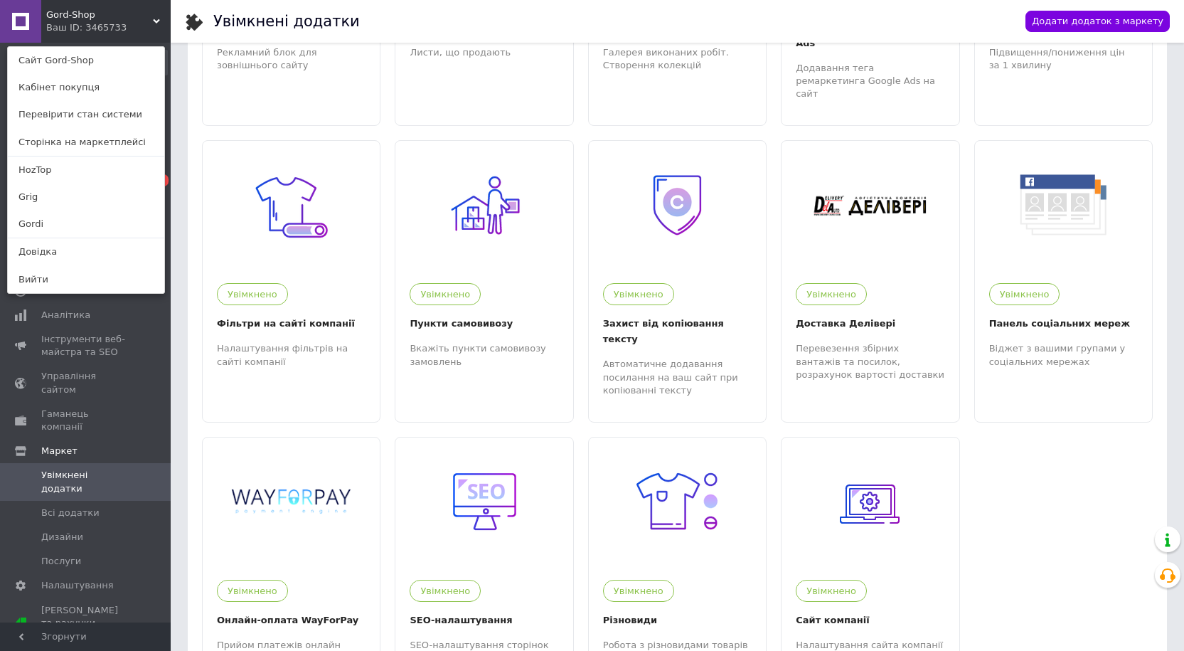
click at [54, 56] on link "Сайт Gord-Shop" at bounding box center [86, 60] width 156 height 27
